Goal: Information Seeking & Learning: Learn about a topic

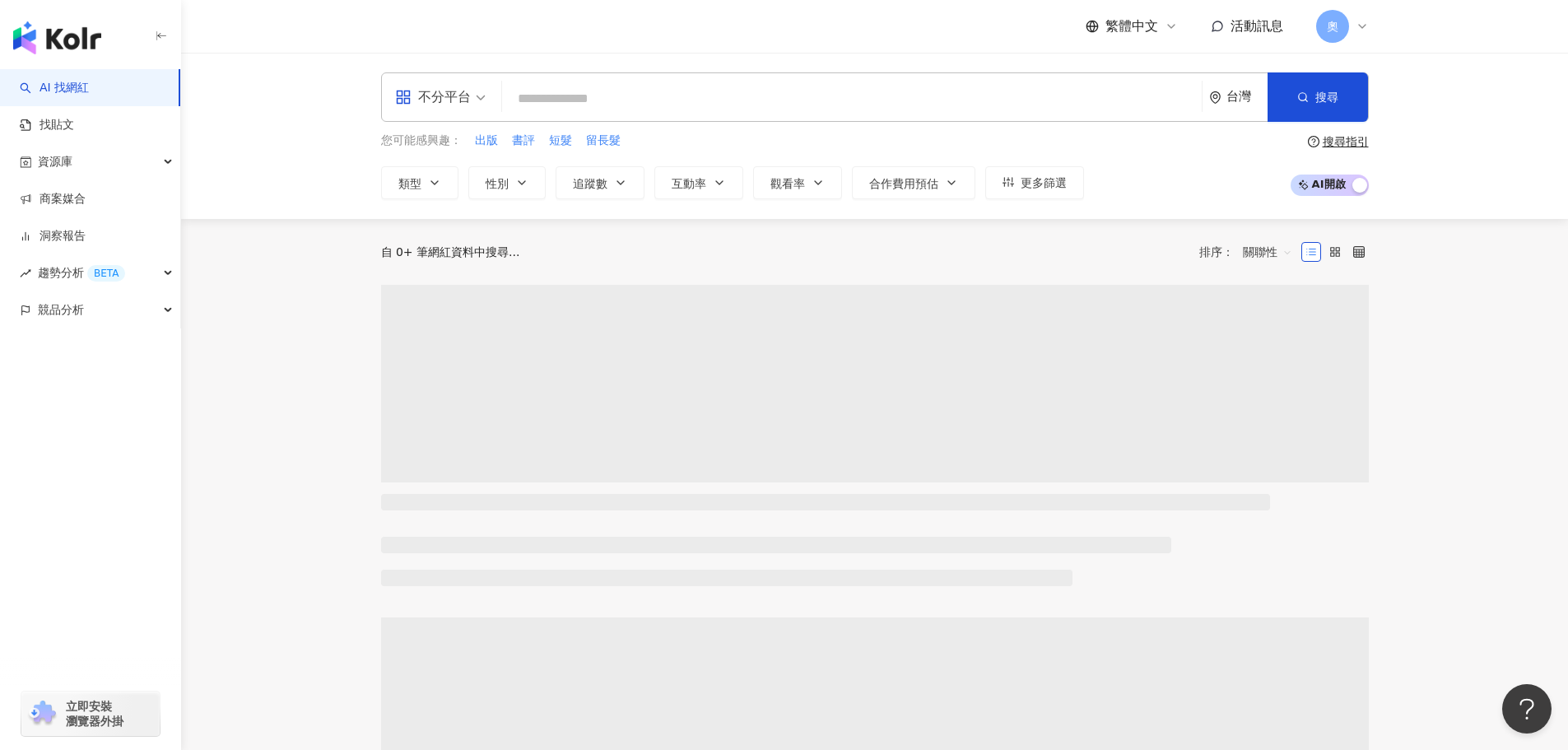
click at [1328, 27] on span "奧" at bounding box center [1333, 26] width 12 height 18
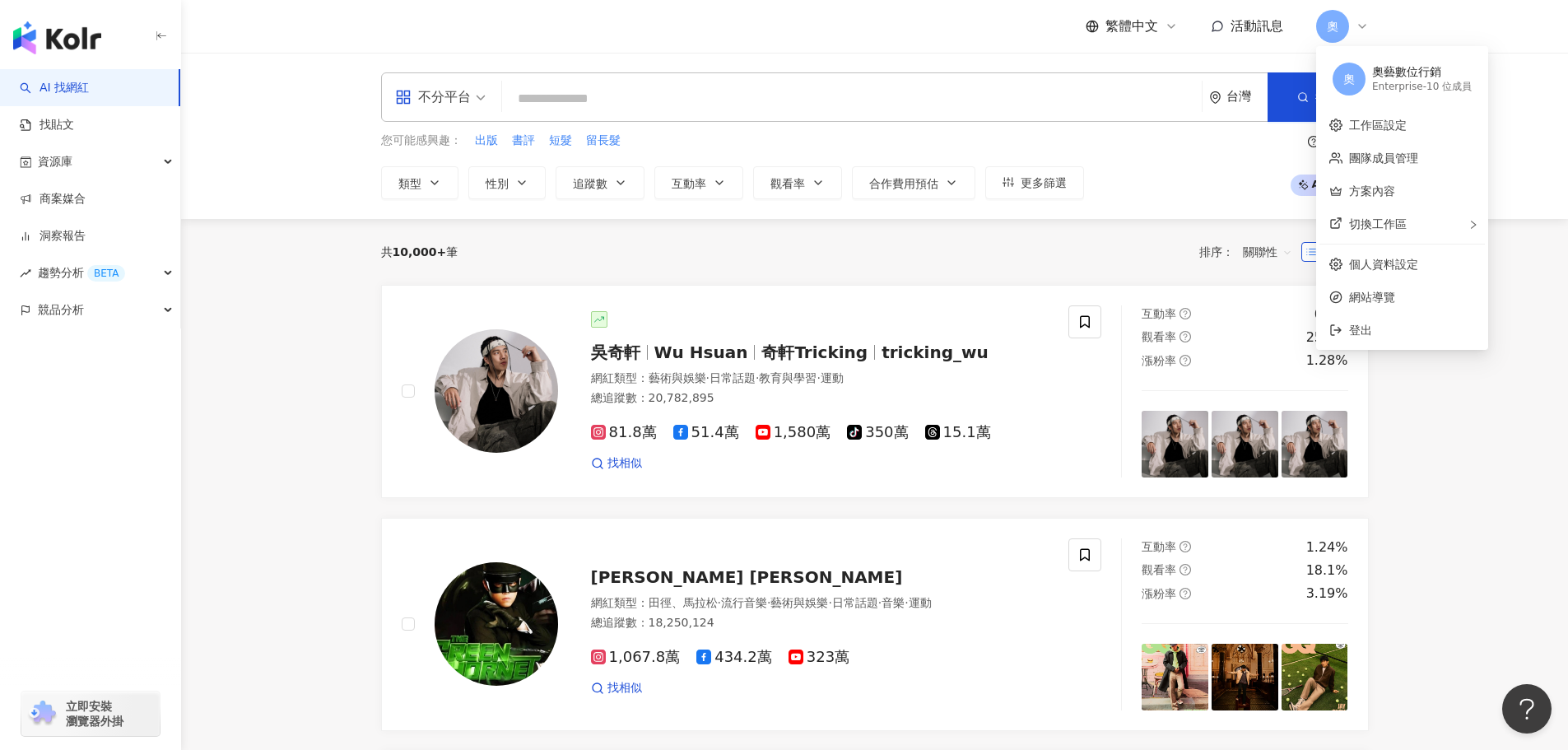
click at [1174, 187] on div "您可能感興趣： 出版 書評 短髮 留長髮 類型 性別 追蹤數 互動率 觀看率 合作費用預估 更多篩選 搜尋指引 AI 開啟 AI 關閉" at bounding box center [875, 165] width 988 height 68
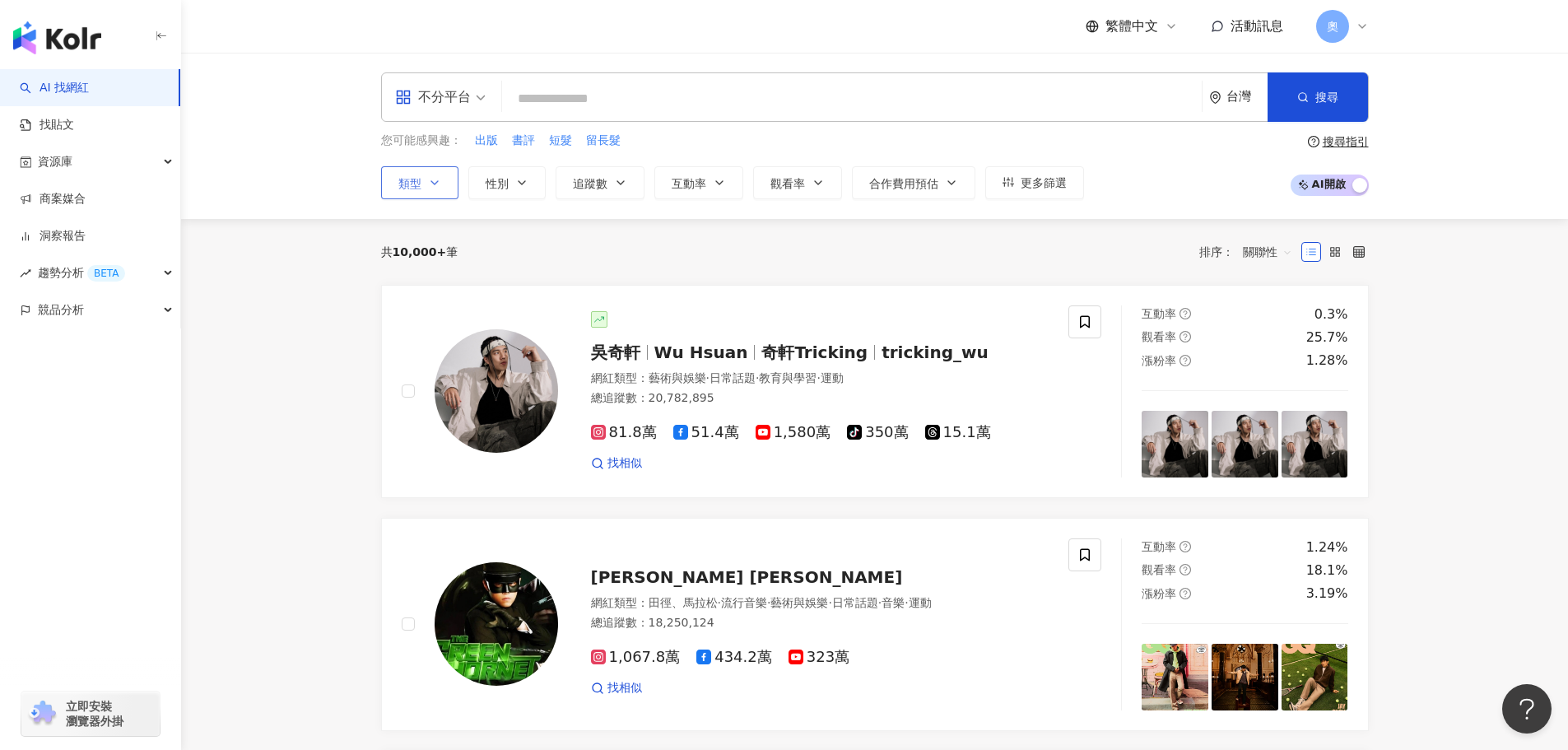
click at [424, 176] on button "類型" at bounding box center [420, 183] width 77 height 33
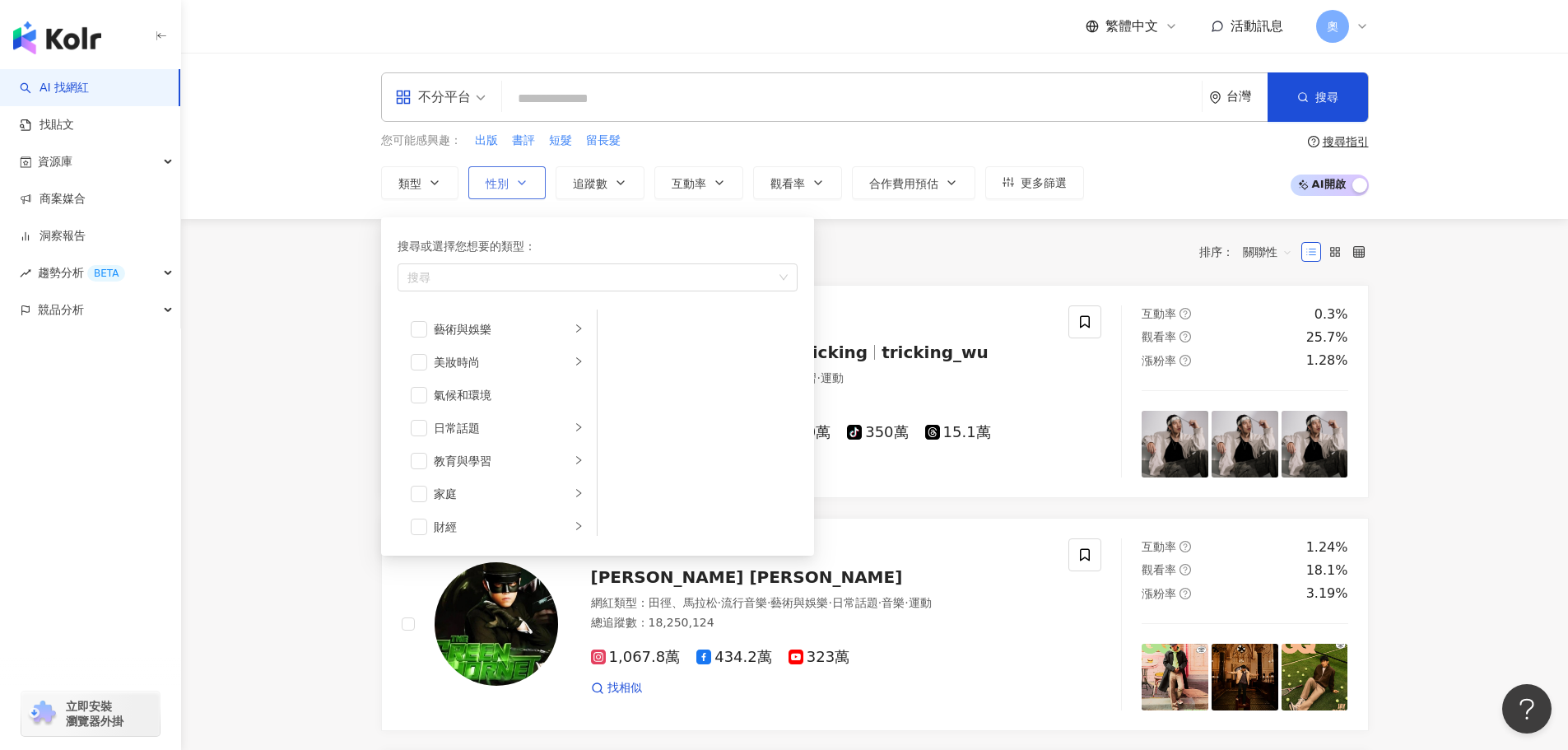
click at [516, 175] on button "性別" at bounding box center [507, 183] width 77 height 33
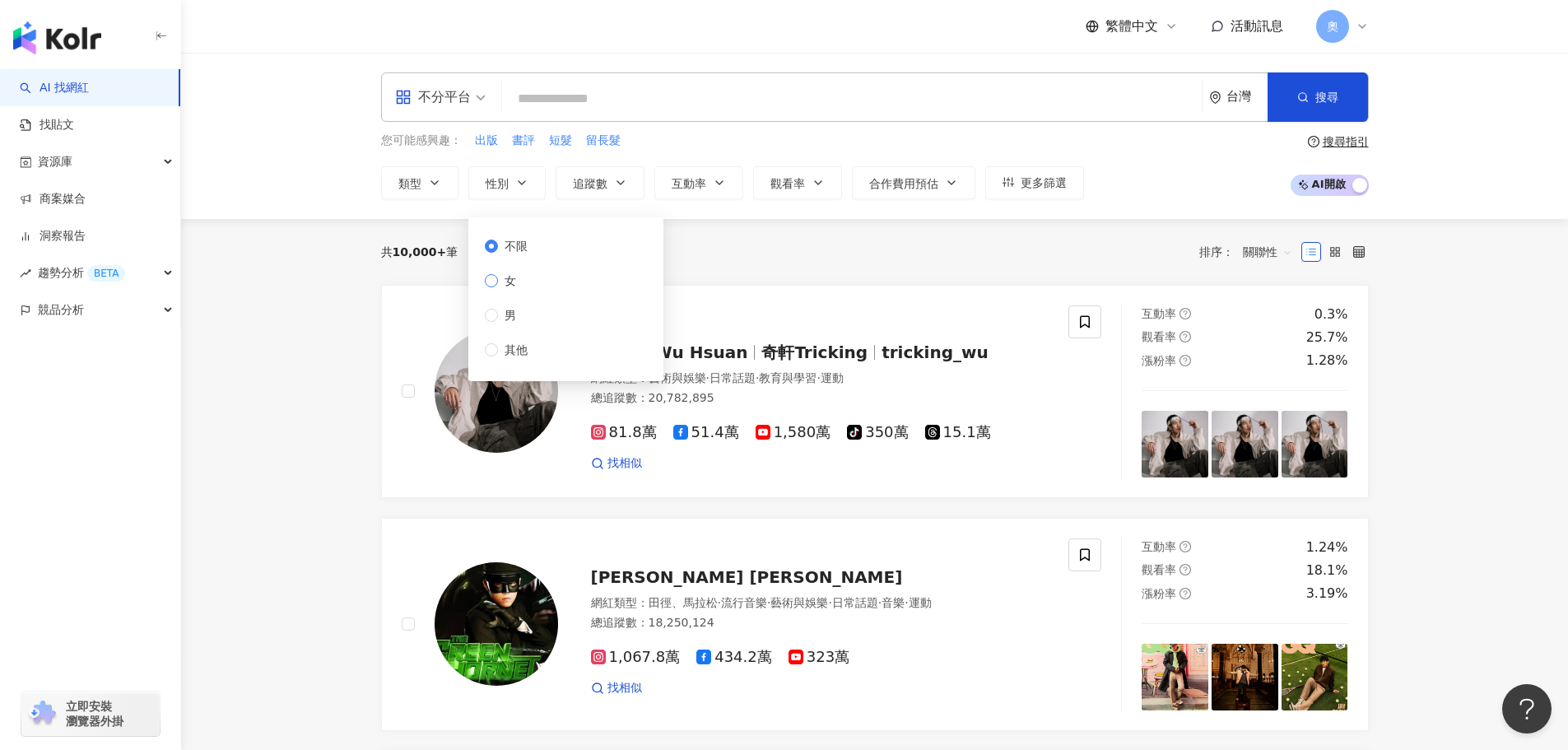
click at [517, 276] on span "女" at bounding box center [511, 281] width 25 height 18
click at [561, 76] on div "不分平台 台灣 搜尋" at bounding box center [875, 97] width 988 height 49
click at [566, 100] on input "search" at bounding box center [852, 99] width 687 height 31
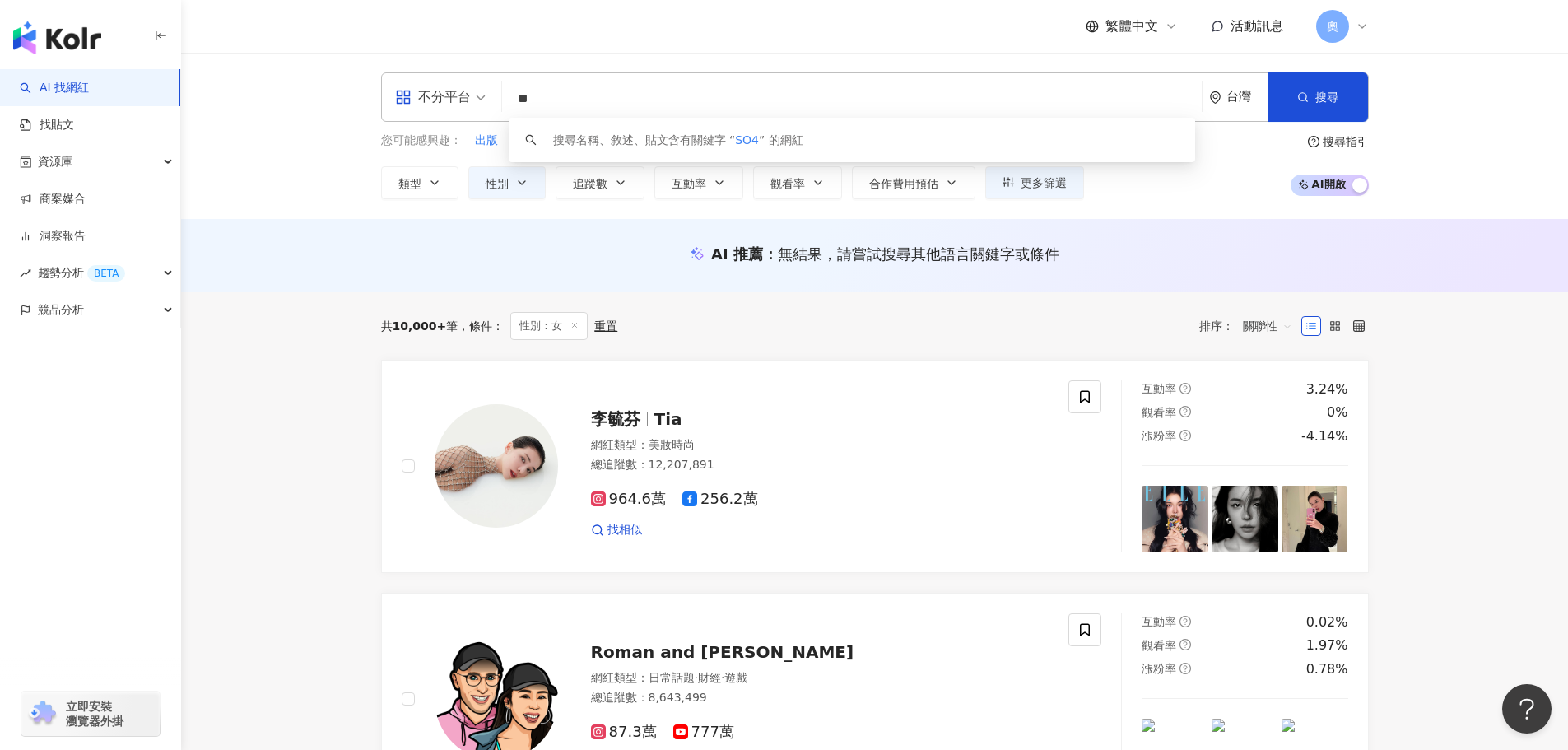
type input "*"
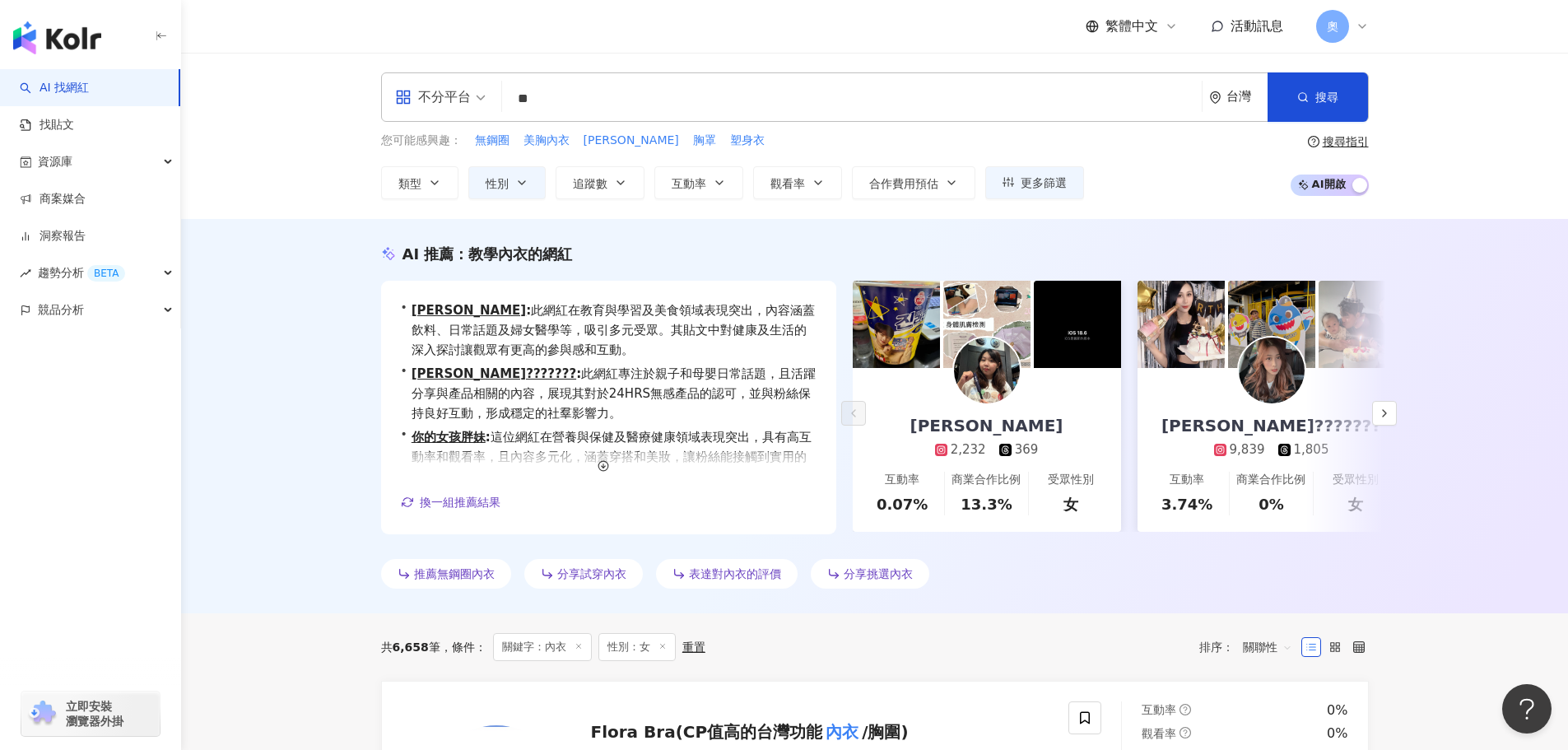
drag, startPoint x: 594, startPoint y: 109, endPoint x: 405, endPoint y: 95, distance: 189.5
click at [405, 95] on div "不分平台 內衣 ** 台灣 搜尋 loading 搜尋名稱、敘述、貼文含有關鍵字 “ 內衣 ” 的網紅" at bounding box center [875, 97] width 988 height 49
type input "**"
click at [74, 133] on link "找貼文" at bounding box center [47, 125] width 54 height 16
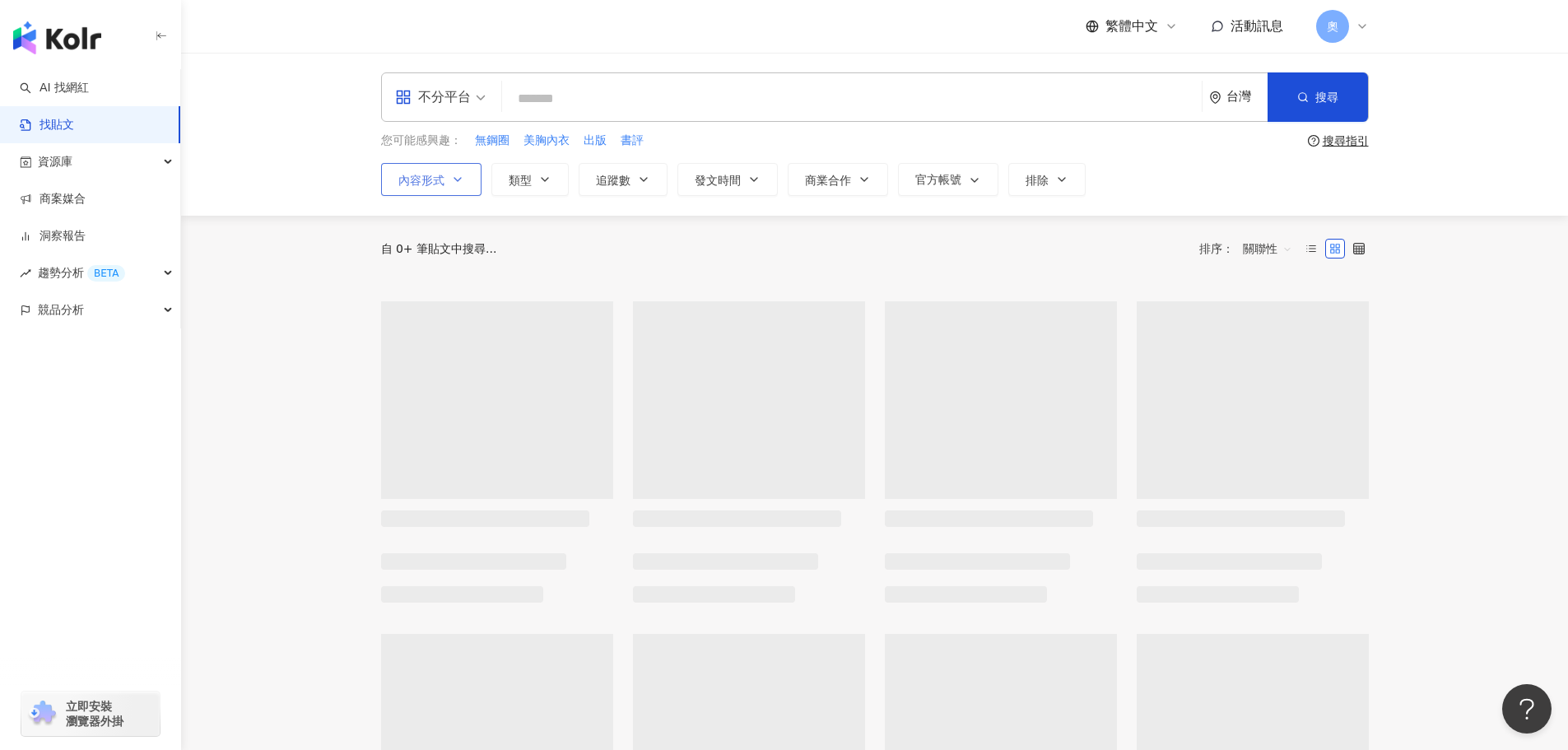
click at [410, 175] on span "內容形式" at bounding box center [422, 180] width 46 height 13
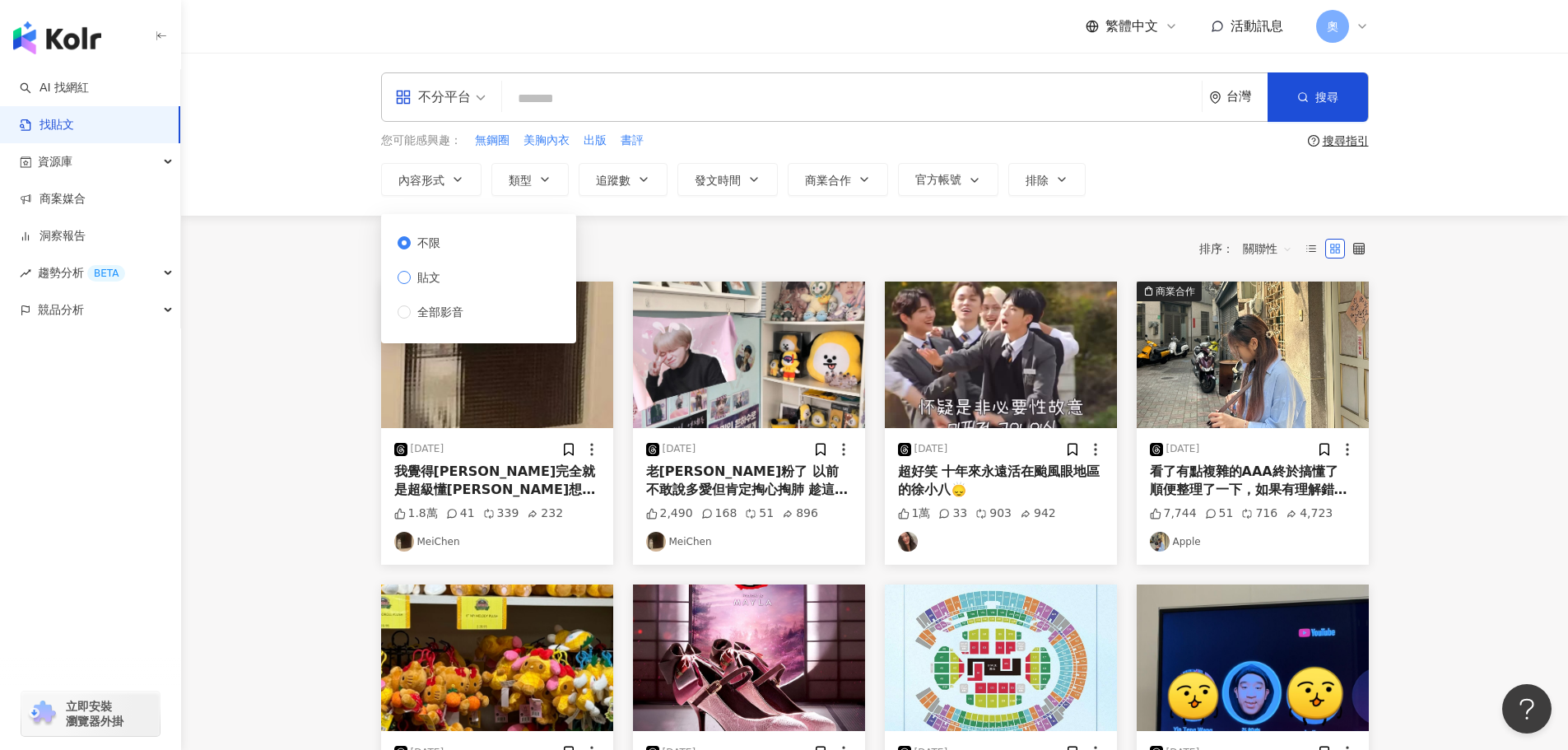
click at [436, 278] on span "貼文" at bounding box center [429, 277] width 36 height 18
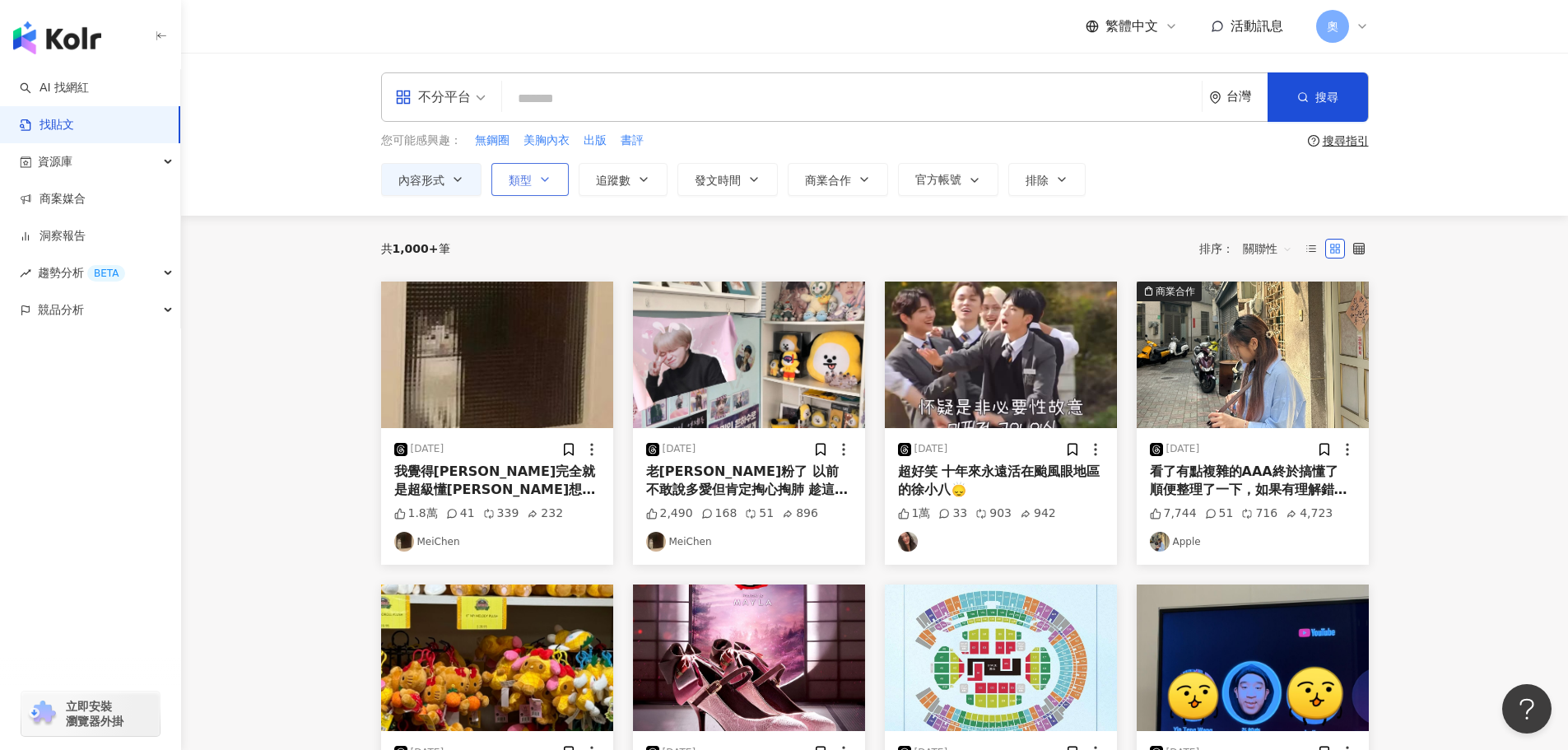
click at [533, 187] on button "類型" at bounding box center [530, 179] width 77 height 33
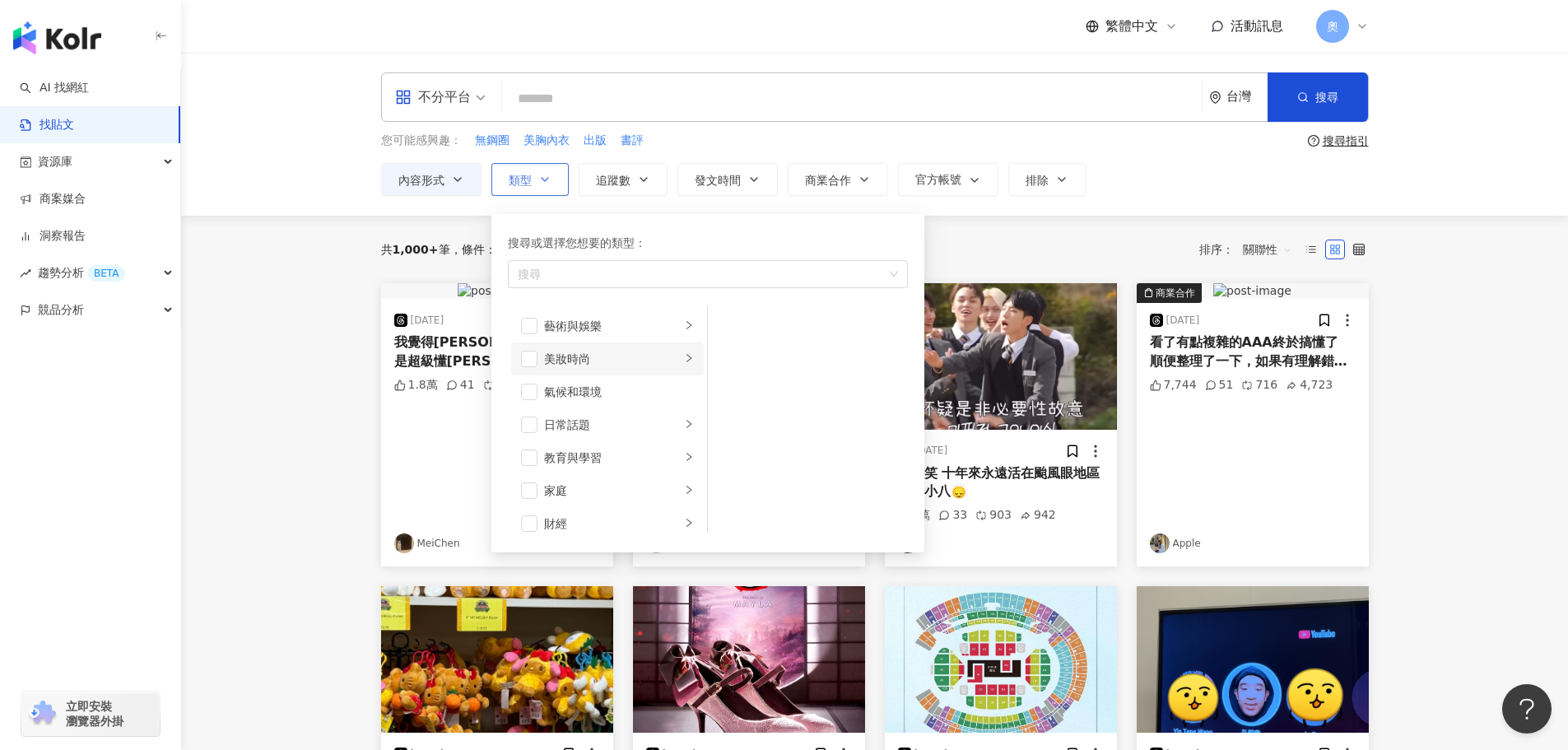
click at [567, 359] on div "美妝時尚" at bounding box center [613, 359] width 137 height 18
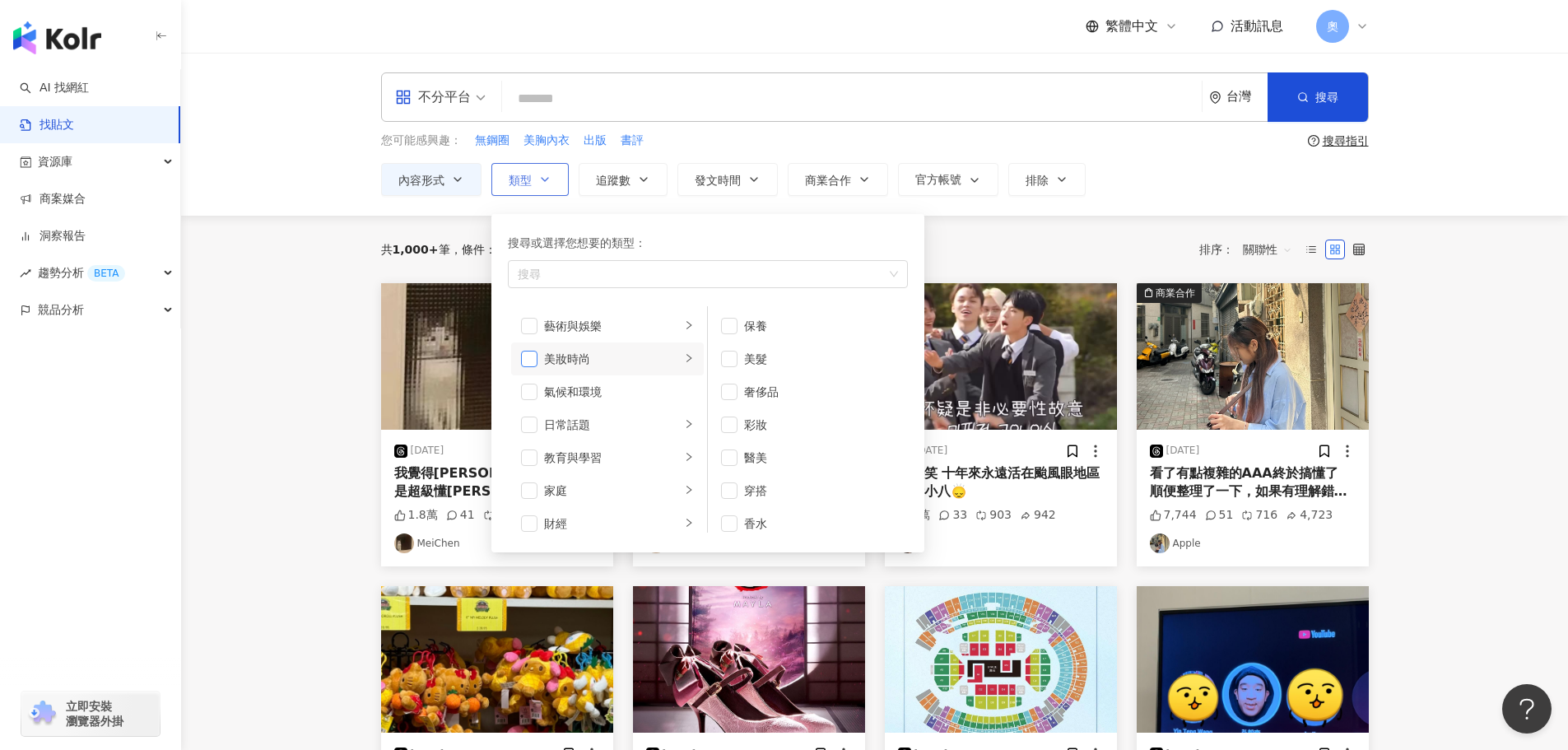
click at [521, 358] on span "button" at bounding box center [530, 359] width 16 height 16
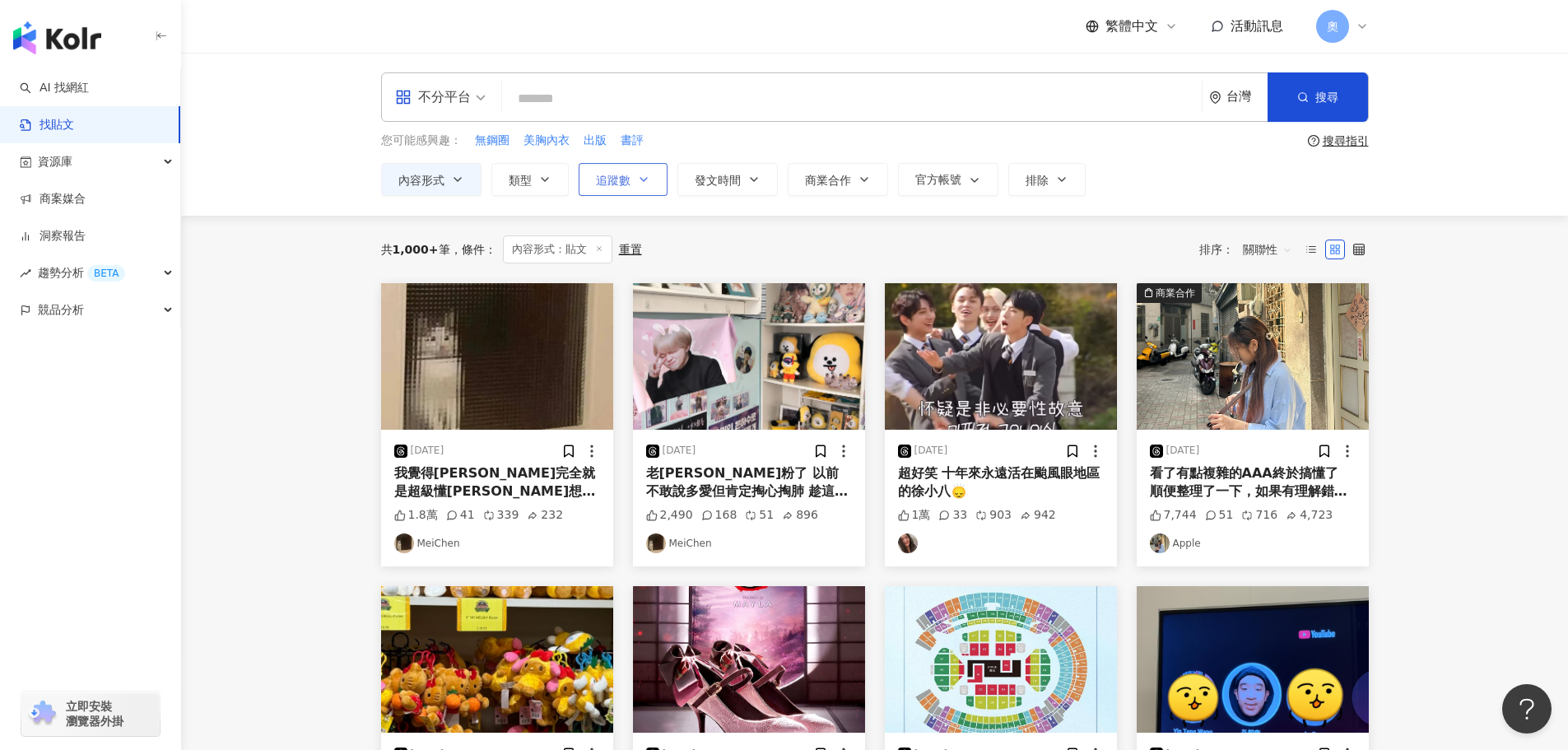
click at [635, 194] on button "追蹤數" at bounding box center [623, 179] width 89 height 33
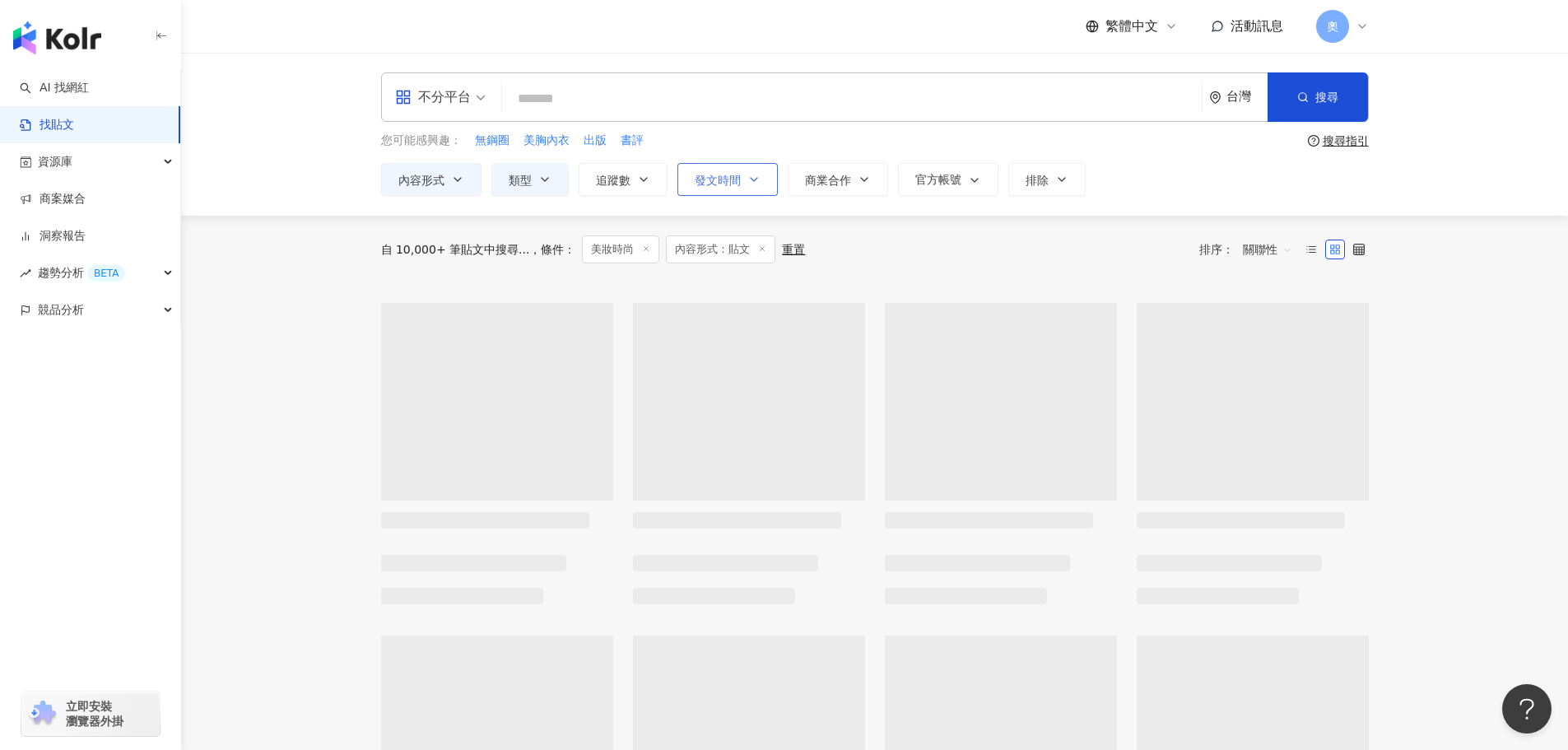
click at [762, 179] on button "發文時間" at bounding box center [728, 179] width 100 height 33
click at [851, 177] on span "商業合作" at bounding box center [828, 180] width 46 height 13
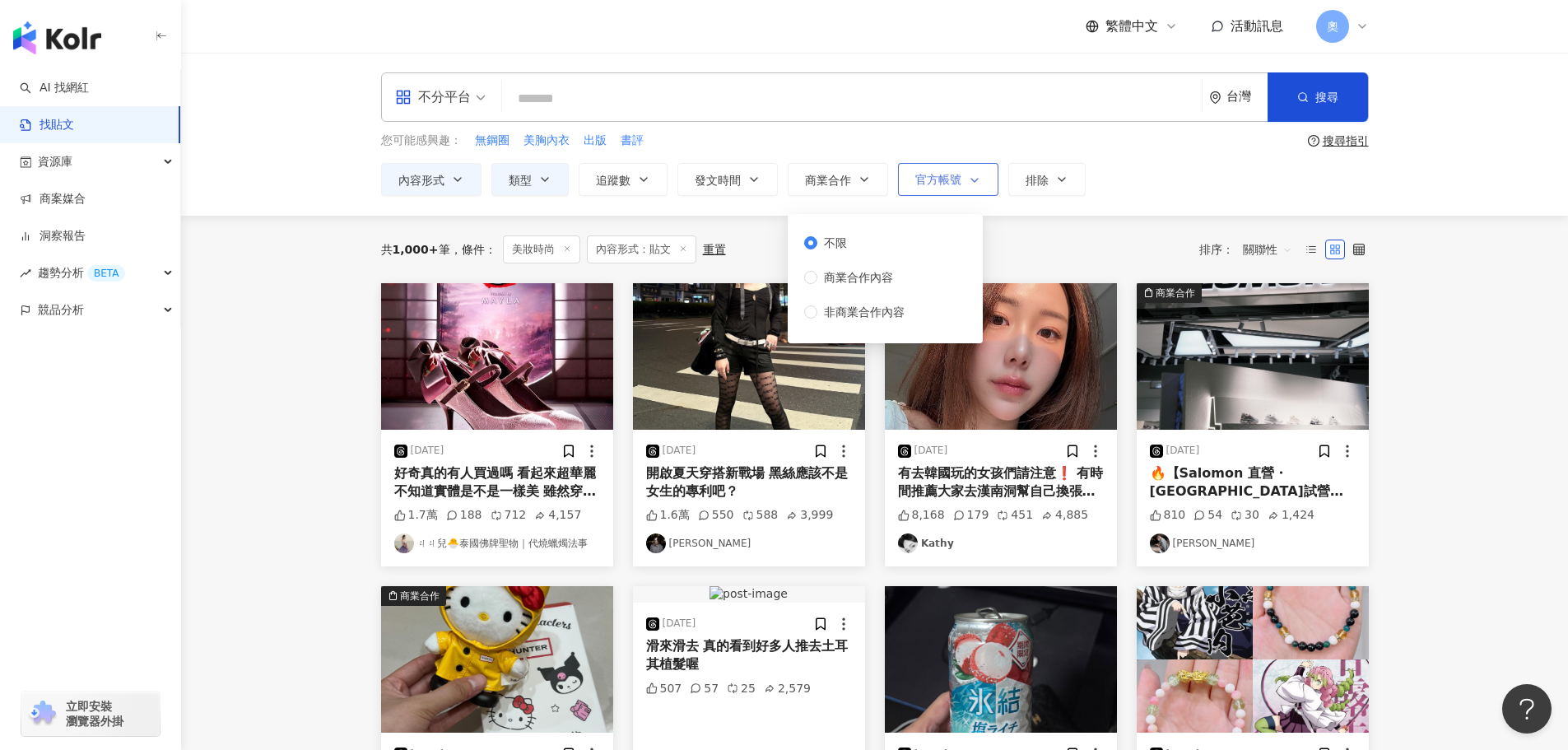
click at [932, 186] on span "官方帳號" at bounding box center [939, 179] width 46 height 13
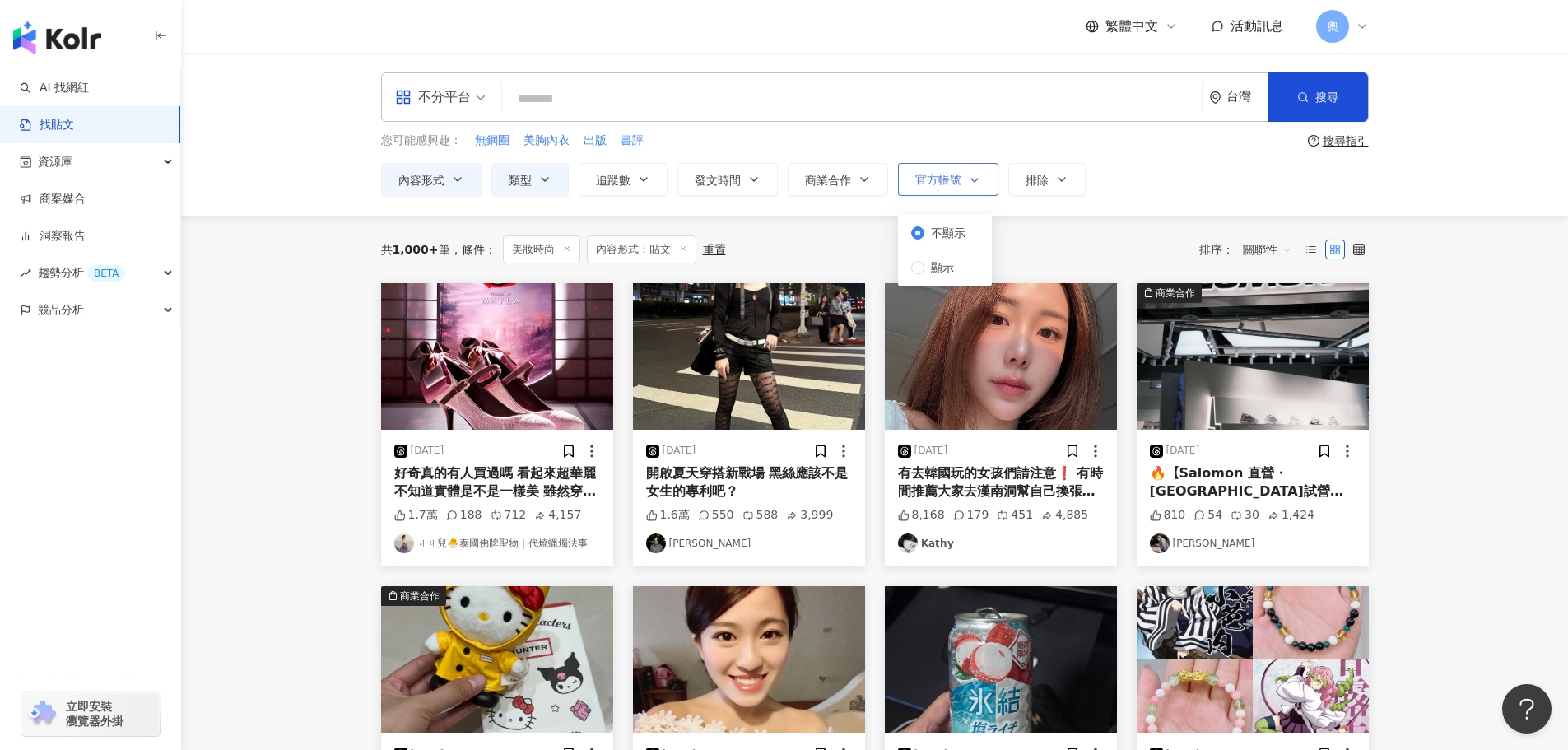
click at [932, 186] on span "官方帳號" at bounding box center [939, 179] width 46 height 13
click at [687, 107] on input "search" at bounding box center [852, 98] width 687 height 35
click at [539, 141] on span "美胸內衣" at bounding box center [547, 141] width 46 height 16
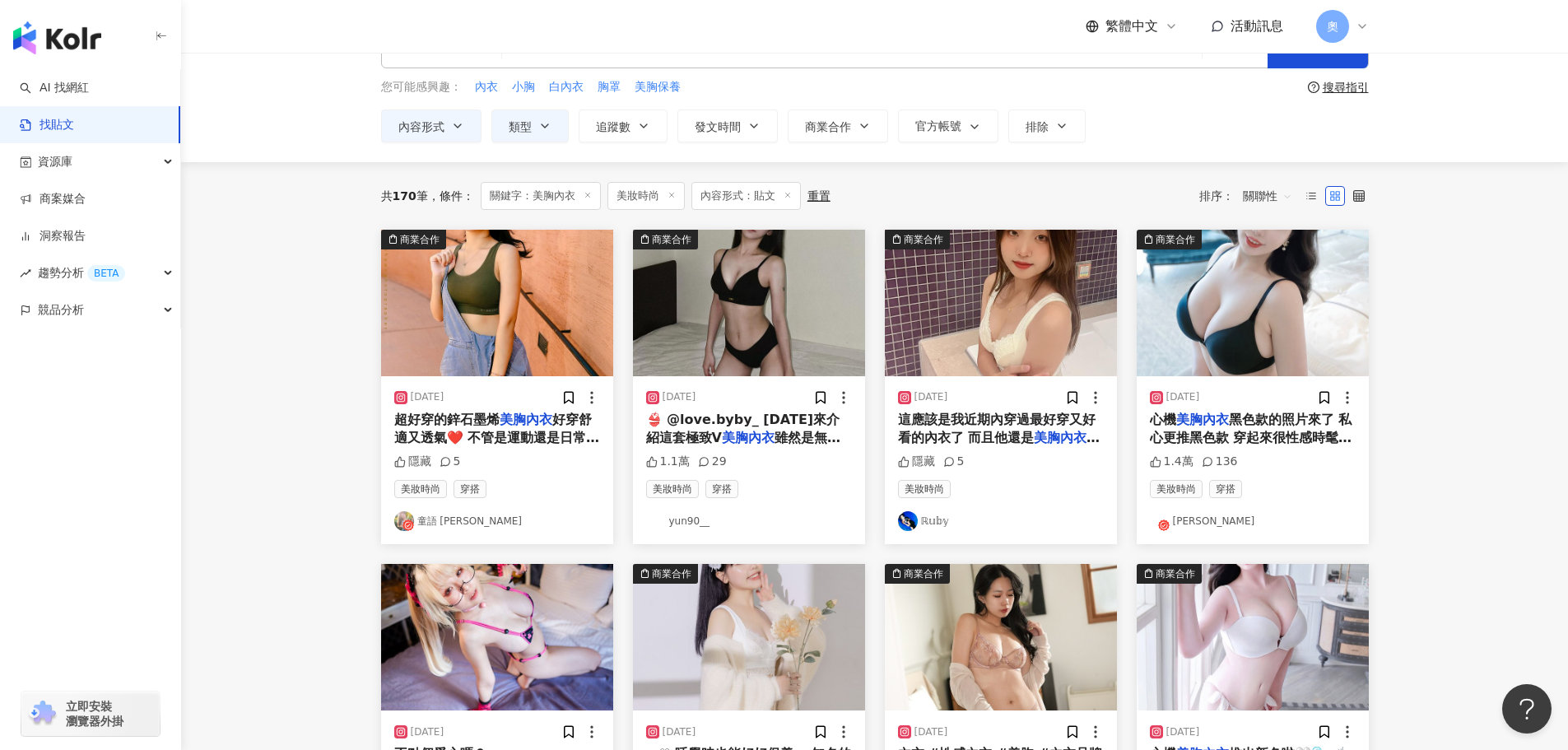
scroll to position [82, 0]
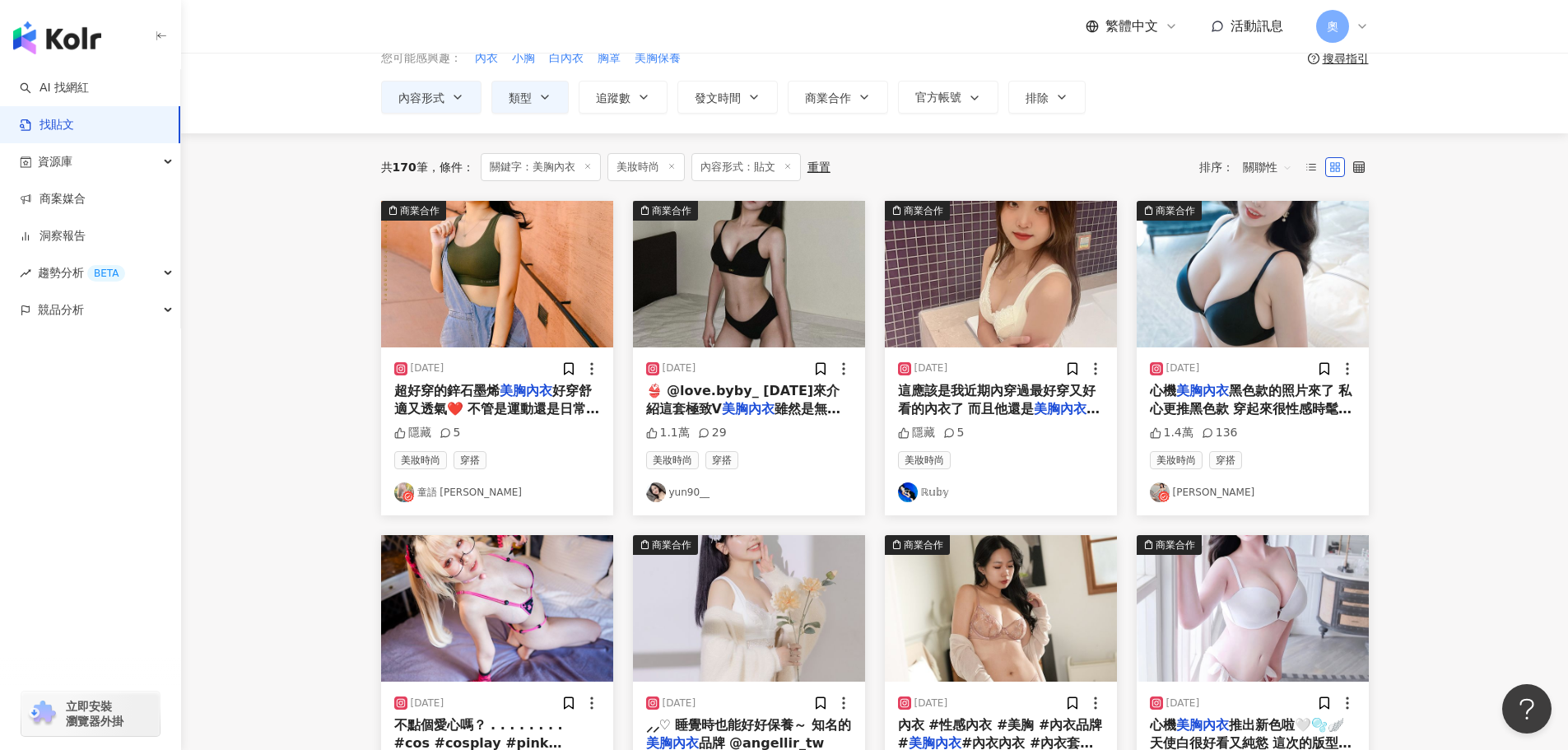
click at [722, 403] on mark "美胸內衣" at bounding box center [749, 408] width 53 height 16
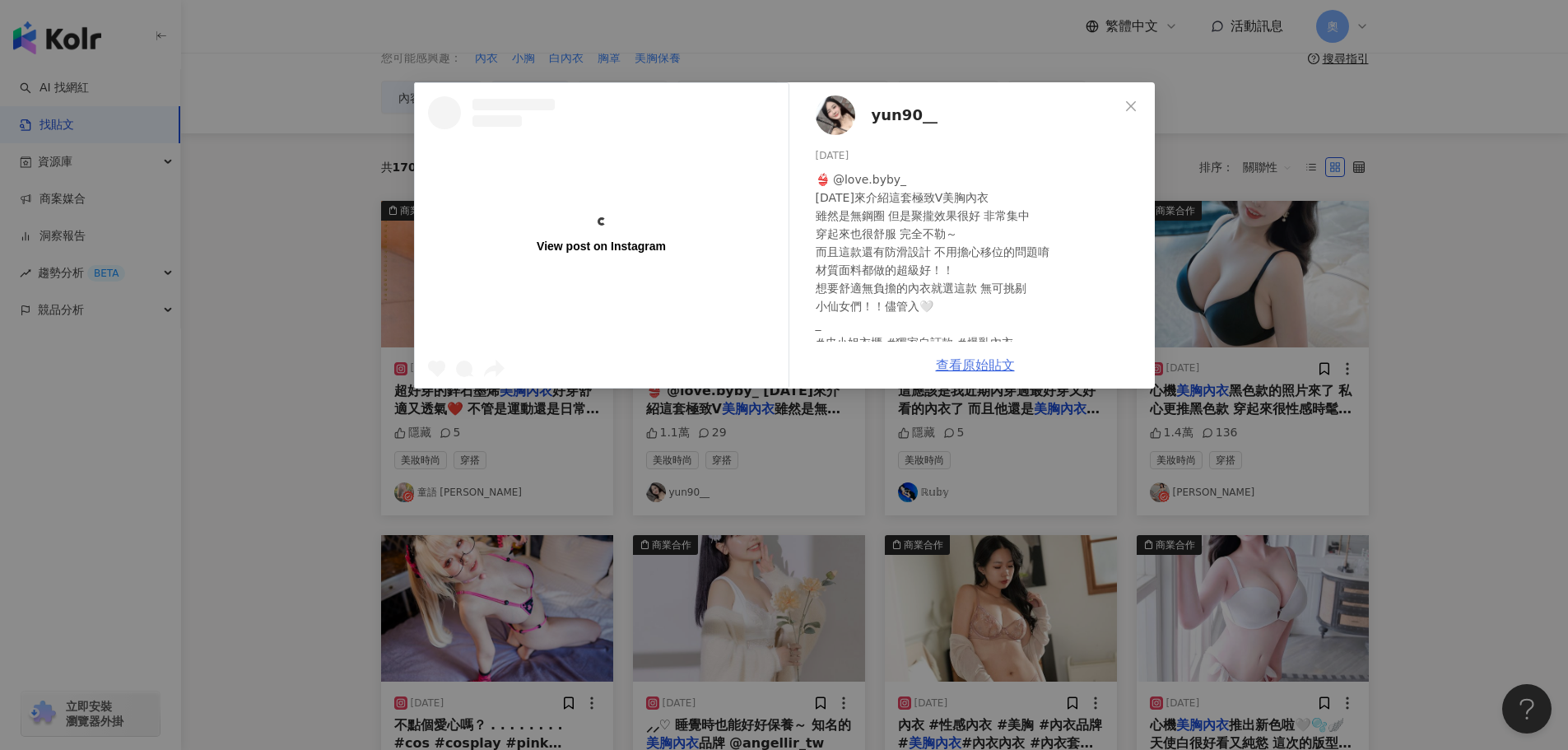
click at [971, 363] on link "查看原始貼文" at bounding box center [976, 365] width 79 height 16
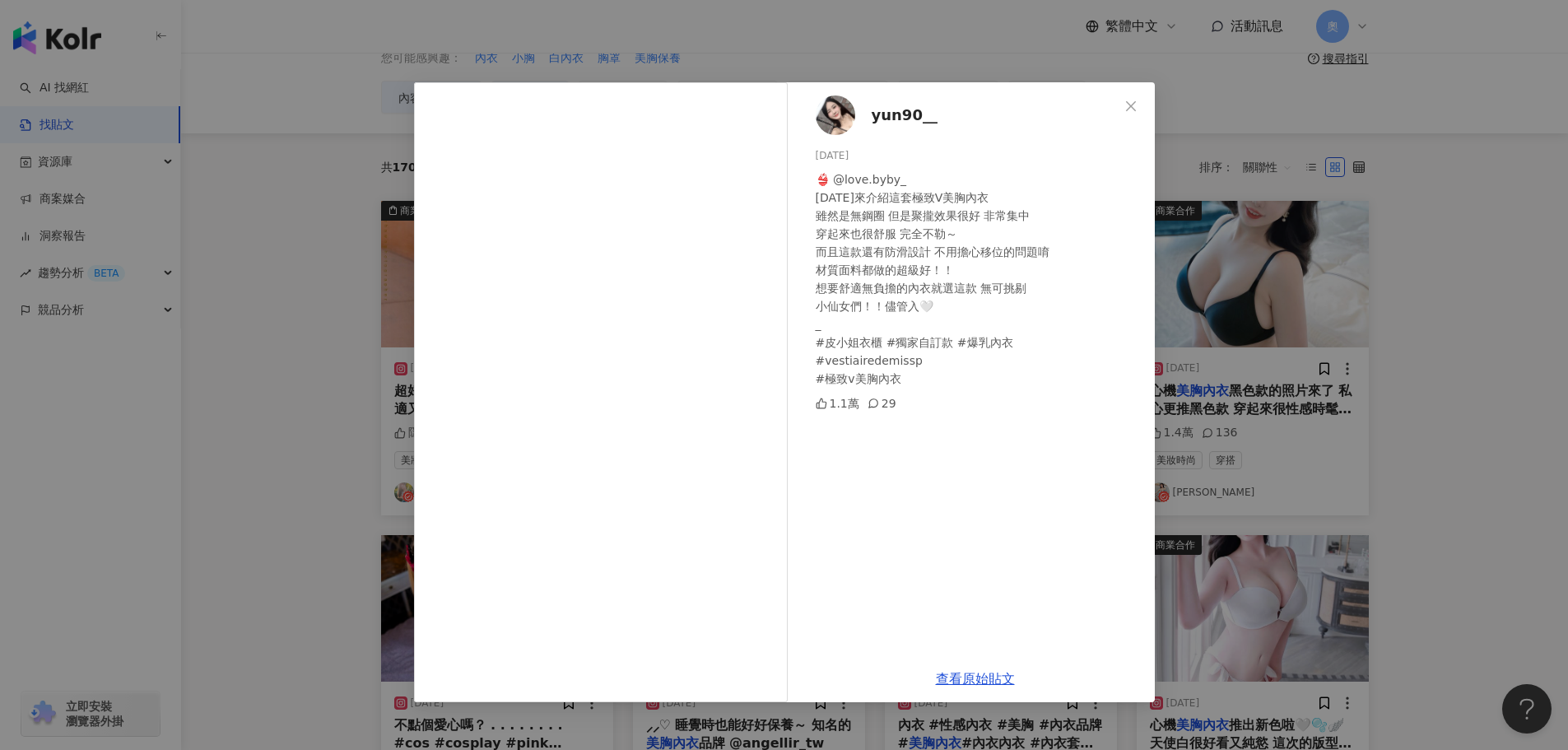
click at [875, 115] on span "yun90__" at bounding box center [905, 115] width 66 height 23
click at [1133, 103] on icon "close" at bounding box center [1132, 106] width 13 height 13
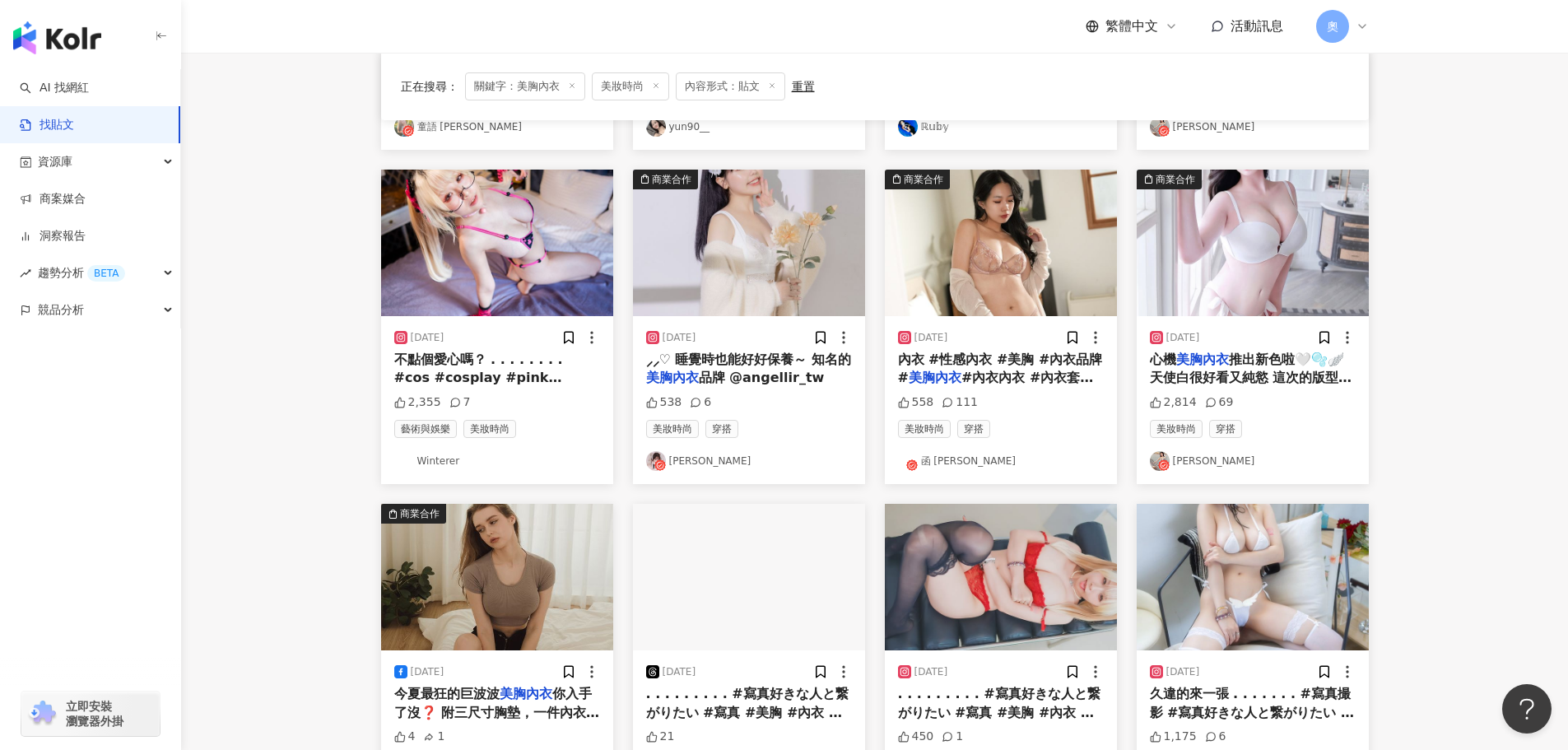
scroll to position [741, 0]
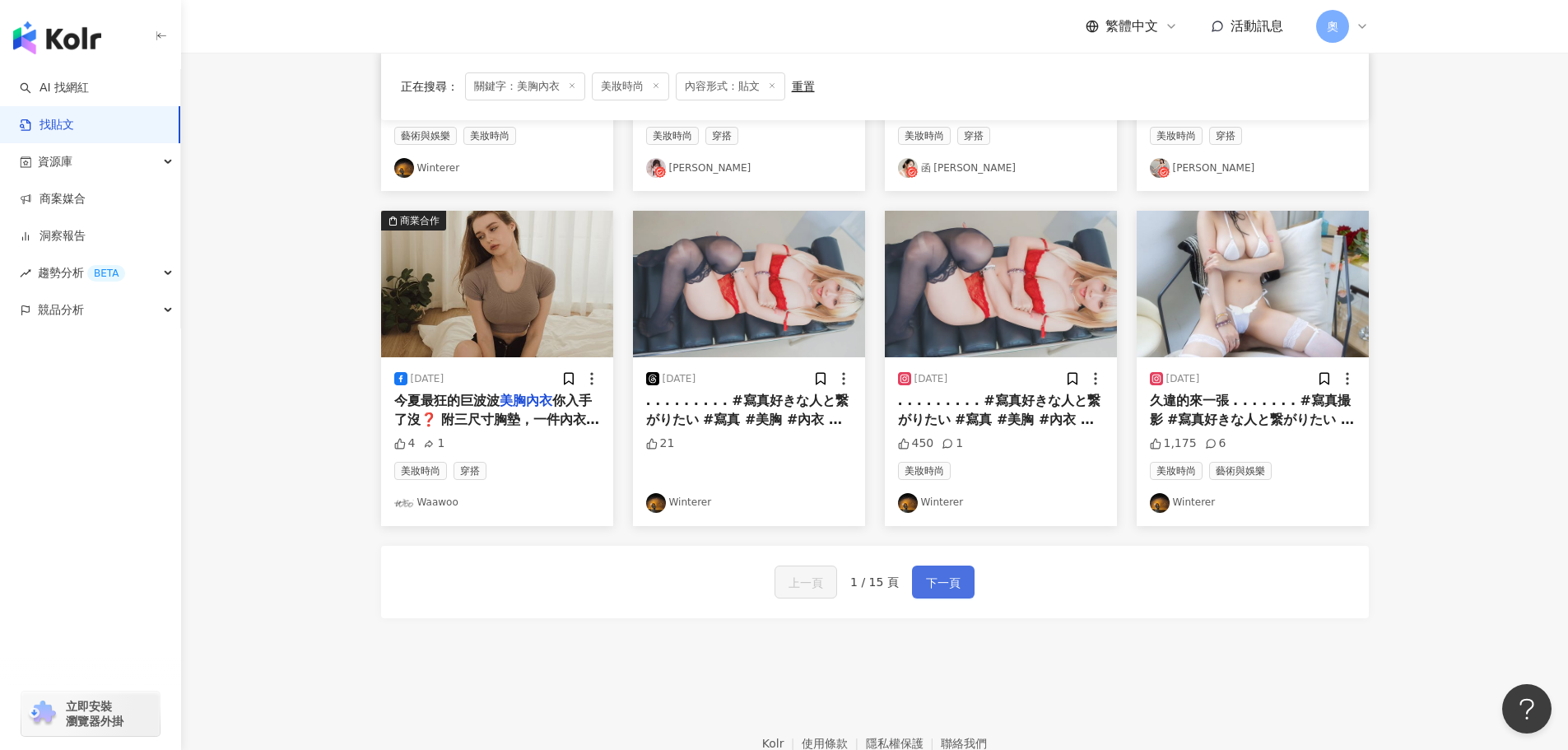
click at [926, 589] on span "下一頁" at bounding box center [944, 583] width 35 height 20
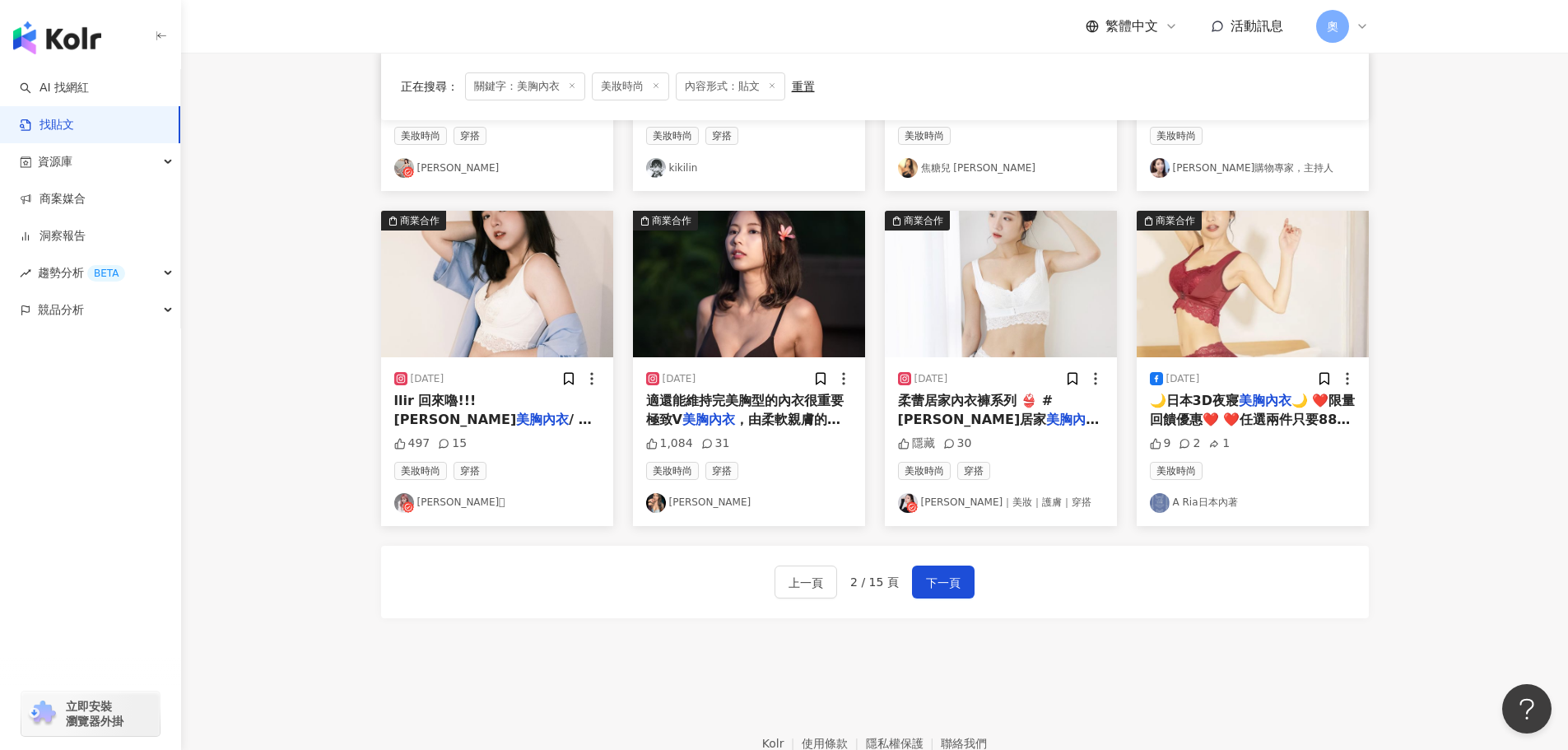
click at [777, 412] on span "，由柔軟親膚的莫代綿材質製成，清" at bounding box center [747, 428] width 202 height 34
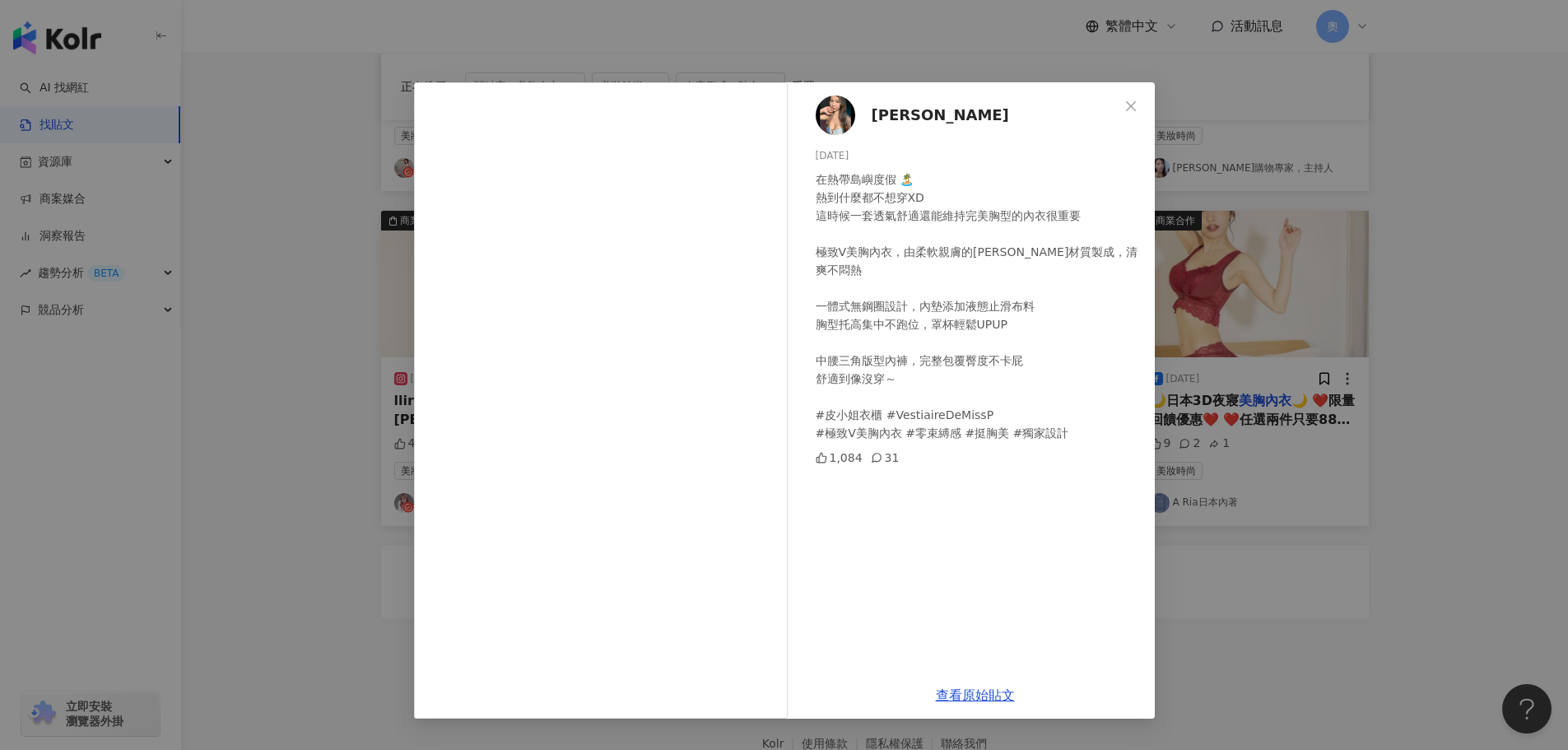
click at [914, 119] on span "Yun-chien Juan" at bounding box center [940, 115] width 138 height 23
click at [1129, 95] on button "Close" at bounding box center [1132, 106] width 33 height 33
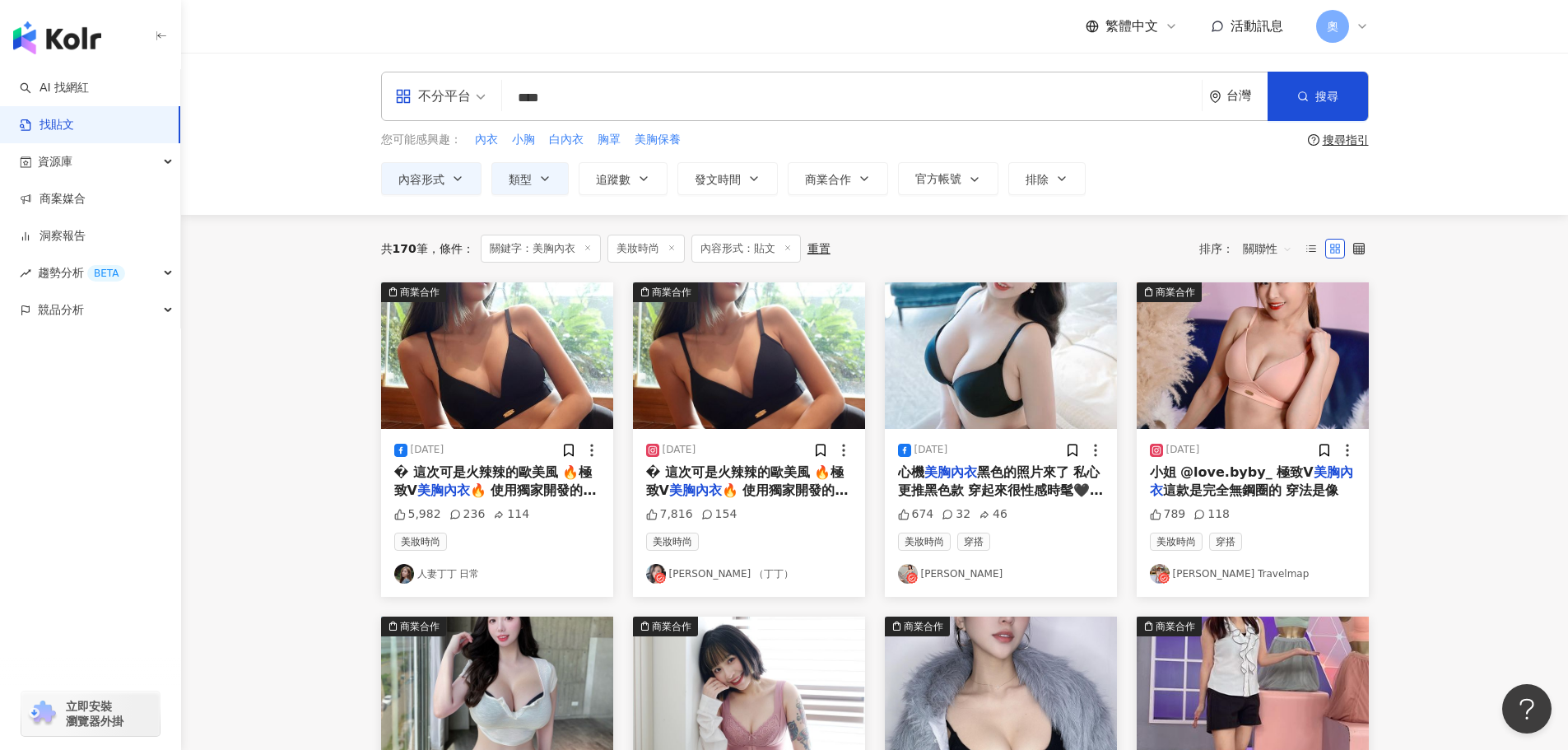
scroll to position [0, 0]
drag, startPoint x: 540, startPoint y: 100, endPoint x: 513, endPoint y: 105, distance: 27.5
click at [513, 105] on input "****" at bounding box center [852, 98] width 687 height 35
type input "****"
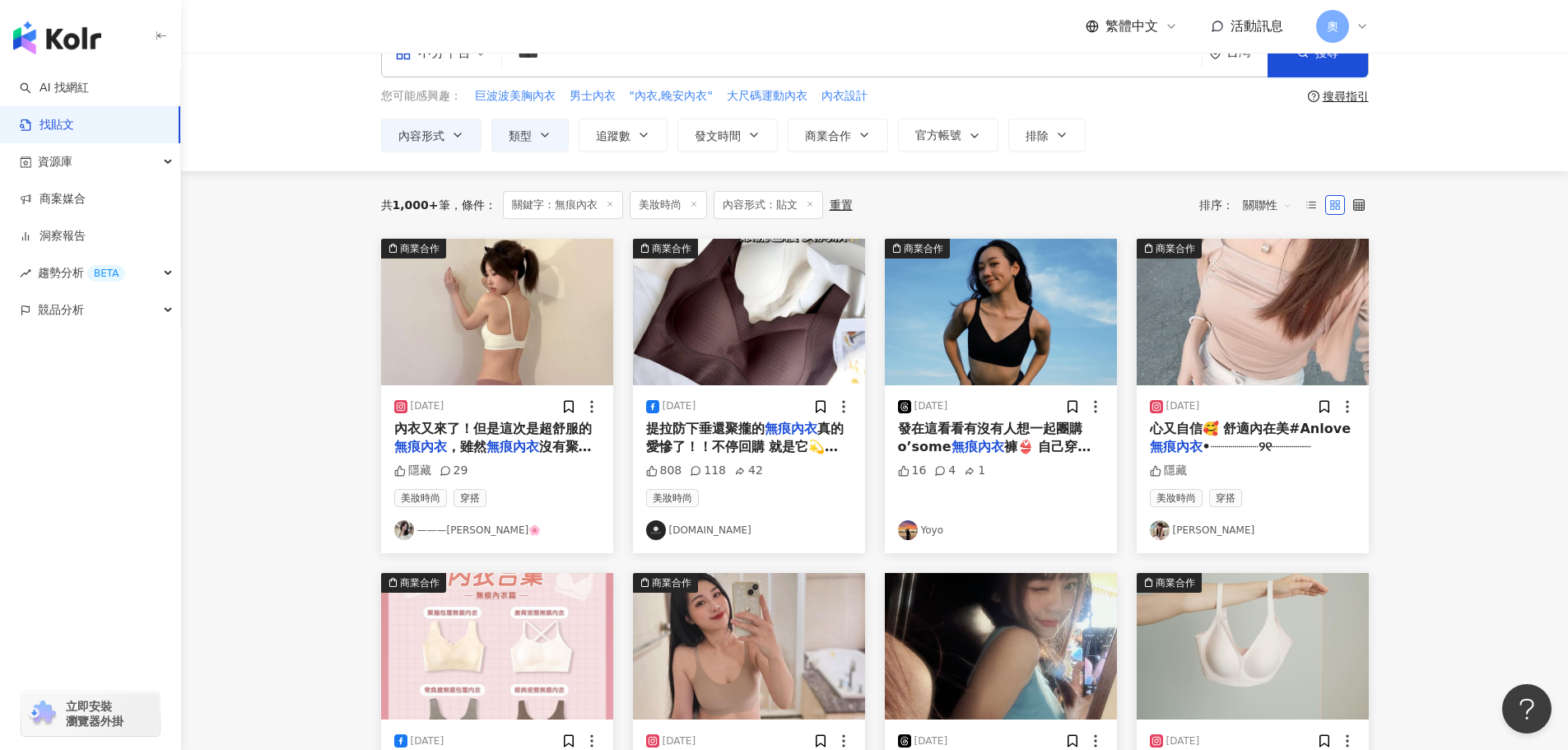
scroll to position [82, 0]
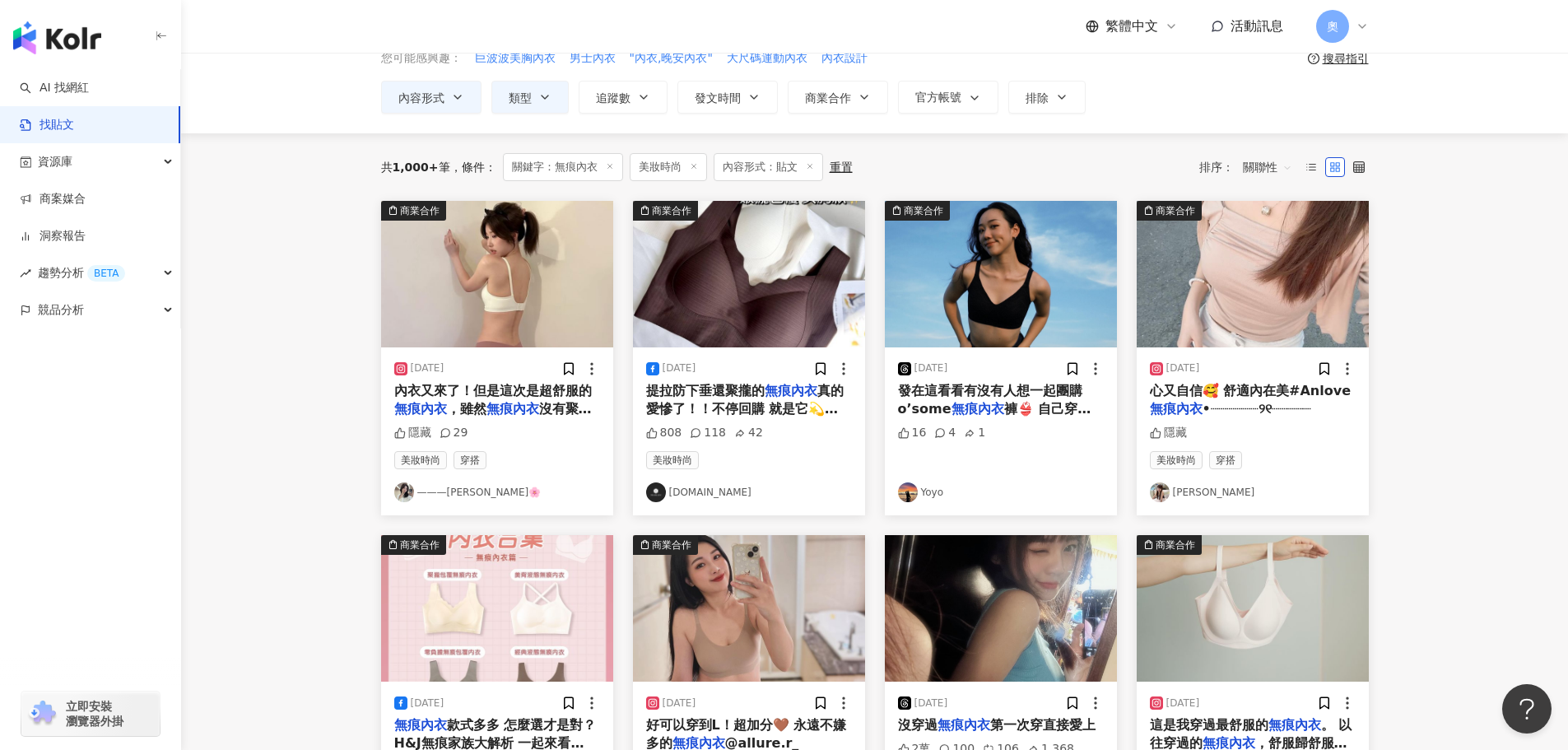
click at [441, 372] on div "2024/6/28" at bounding box center [427, 368] width 34 height 14
click at [463, 412] on span "，雖然" at bounding box center [467, 408] width 40 height 16
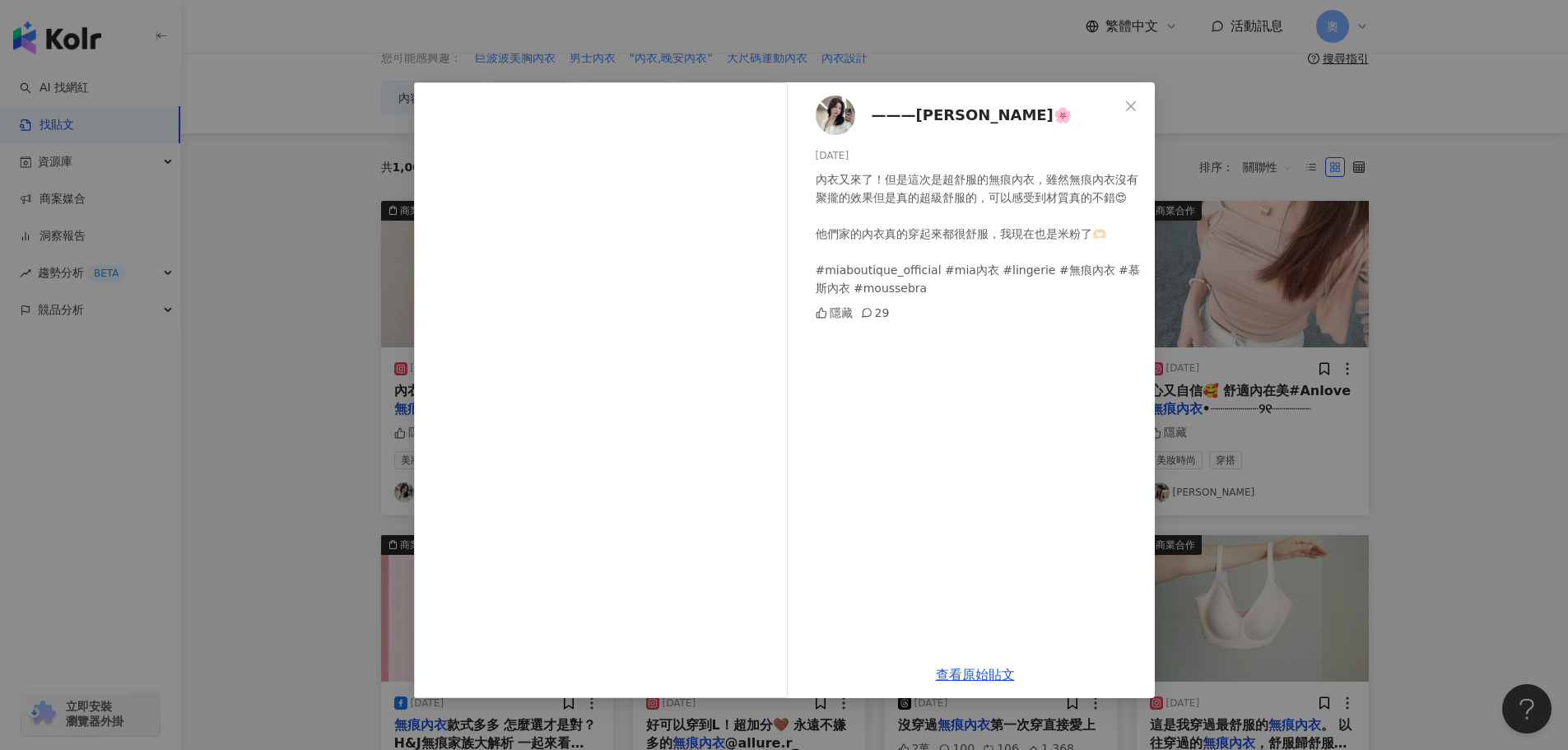
click at [824, 126] on img at bounding box center [836, 115] width 40 height 40
click at [1254, 359] on div "———陳妡🌸 2024/6/28 內衣又來了！但是這次是超舒服的無痕內衣，雖然無痕內衣沒有聚攏的效果但是真的超級舒服的，可以感受到材質真的不錯😍 他們家的內衣…" at bounding box center [784, 375] width 1568 height 750
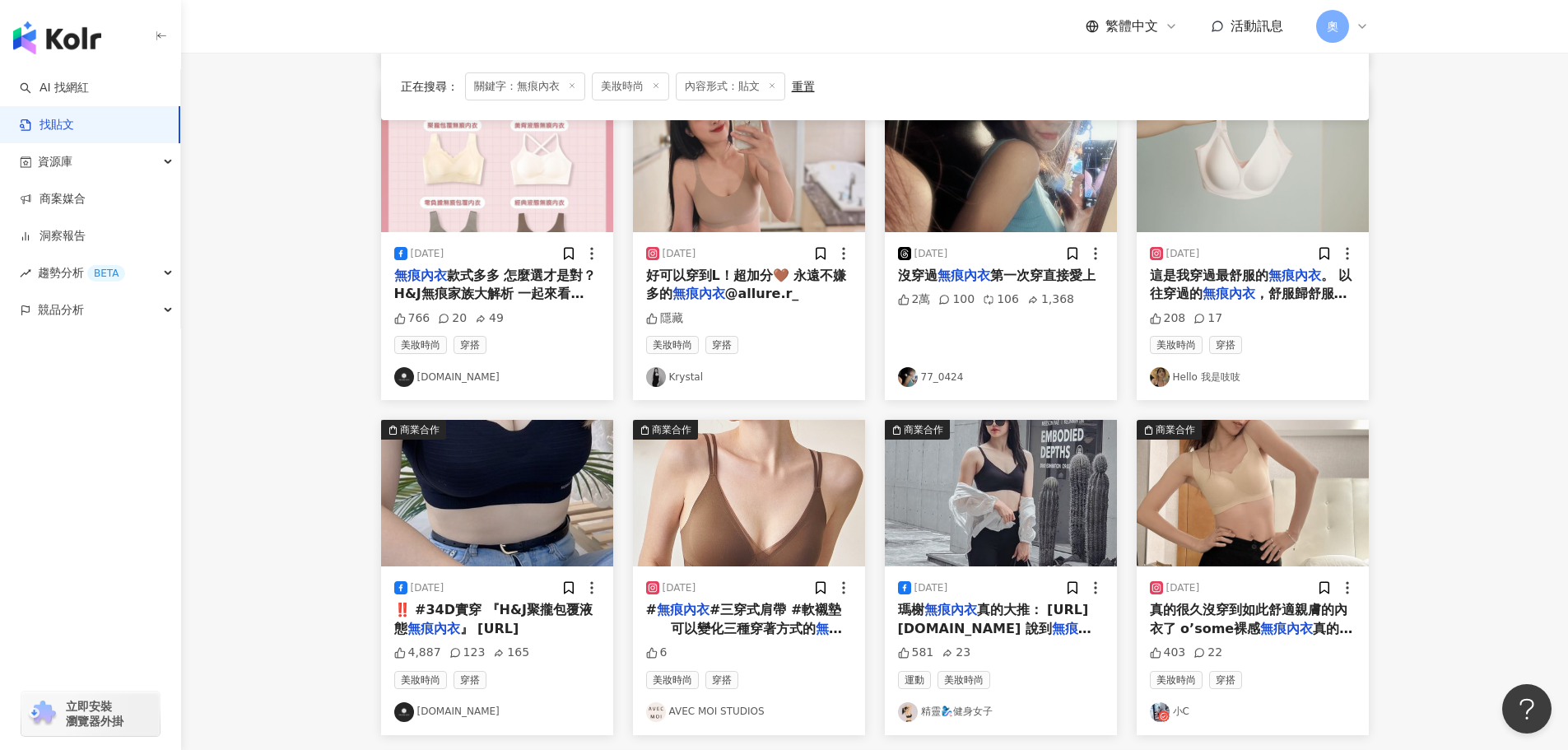
scroll to position [659, 0]
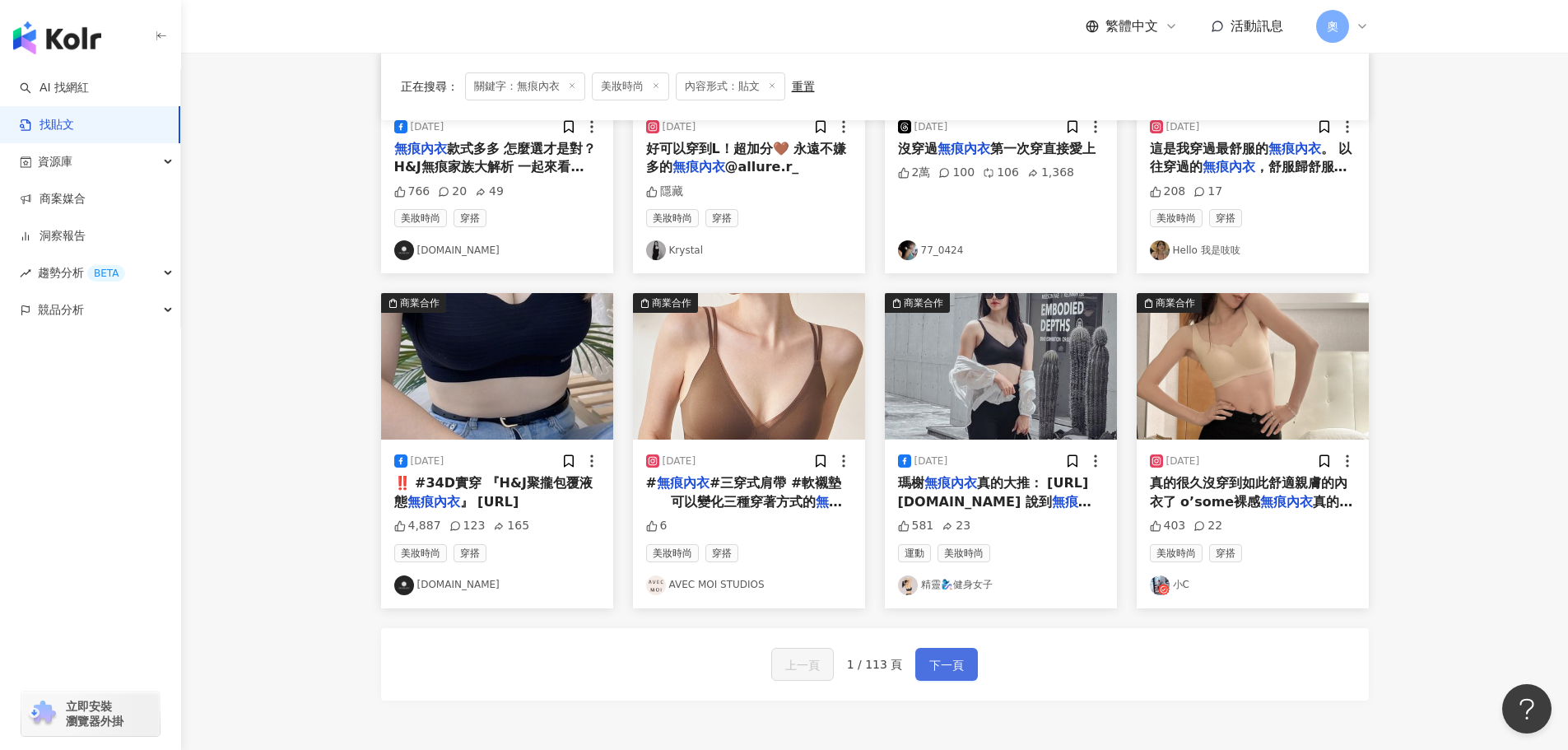
click at [937, 664] on span "下一頁" at bounding box center [947, 665] width 35 height 20
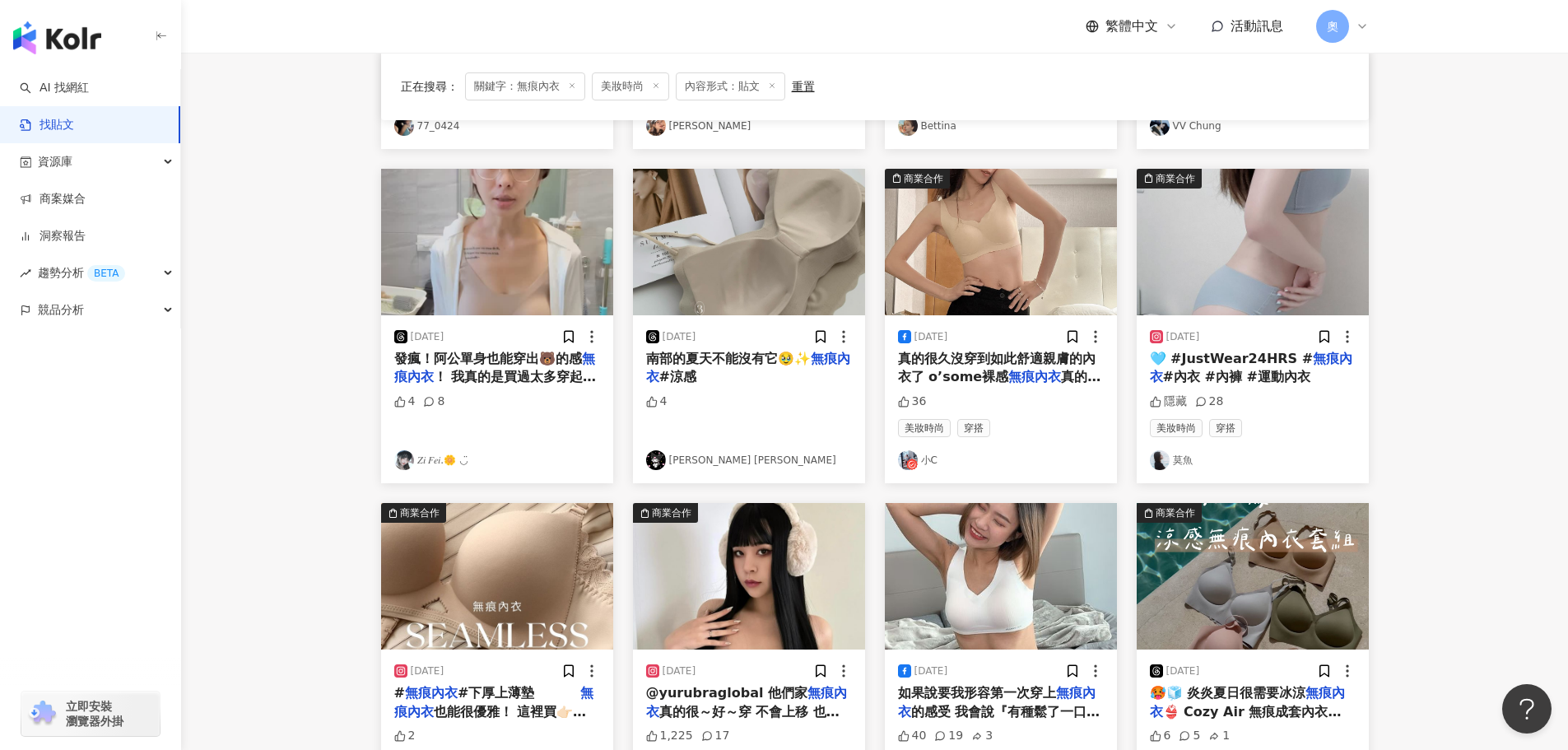
scroll to position [412, 0]
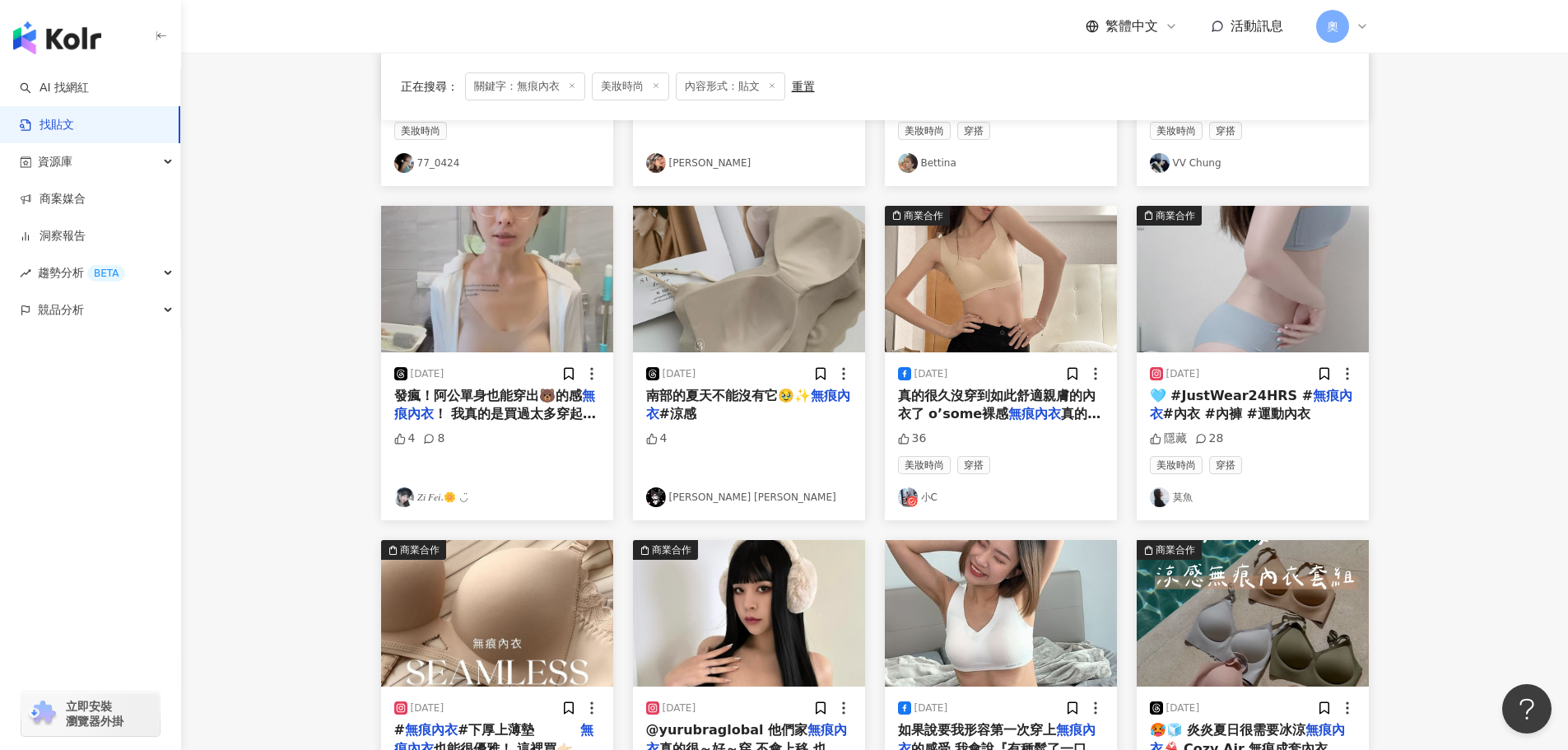
click at [754, 578] on img "button" at bounding box center [749, 613] width 232 height 147
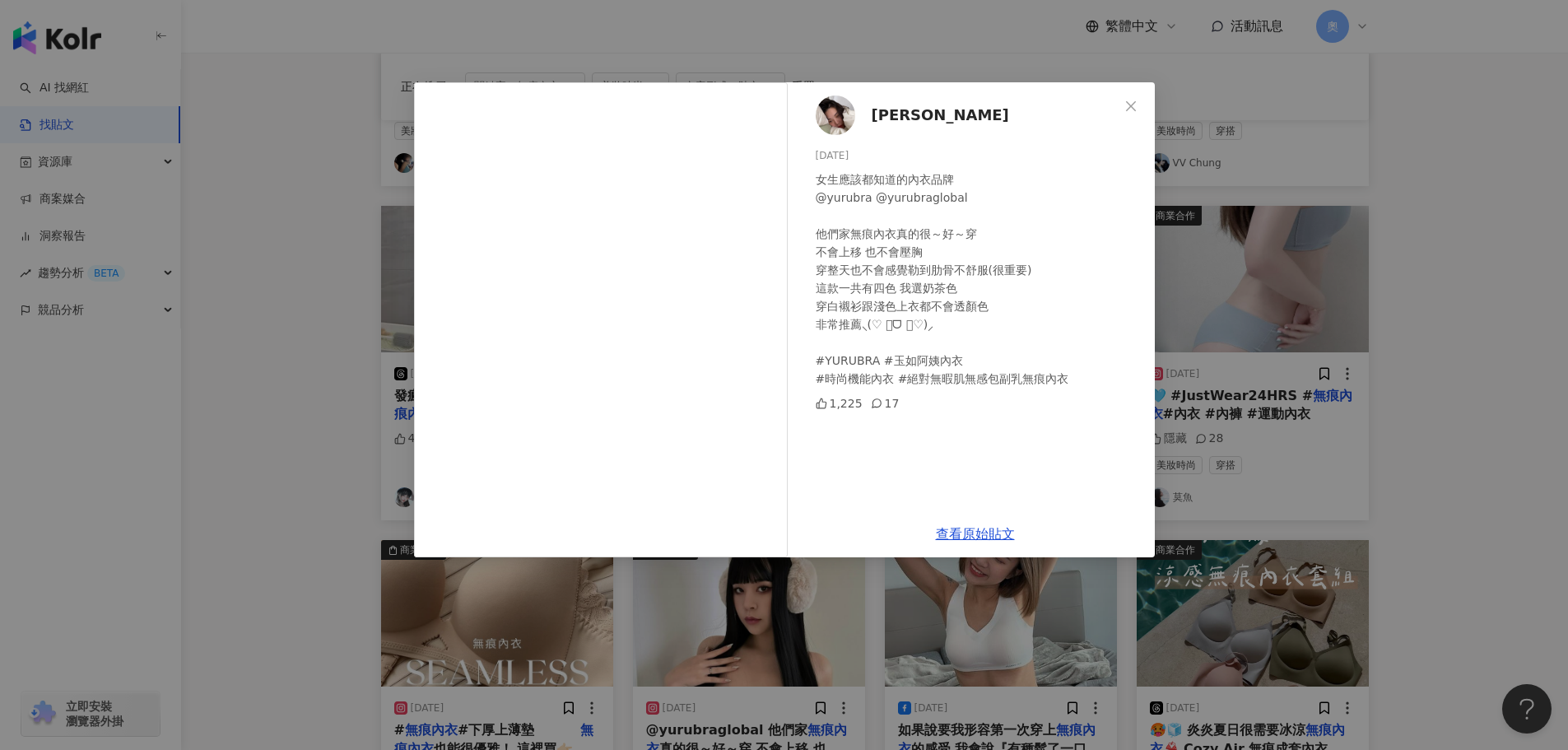
click at [872, 114] on span "[PERSON_NAME]" at bounding box center [940, 115] width 138 height 23
click at [1122, 105] on span "Close" at bounding box center [1132, 106] width 33 height 13
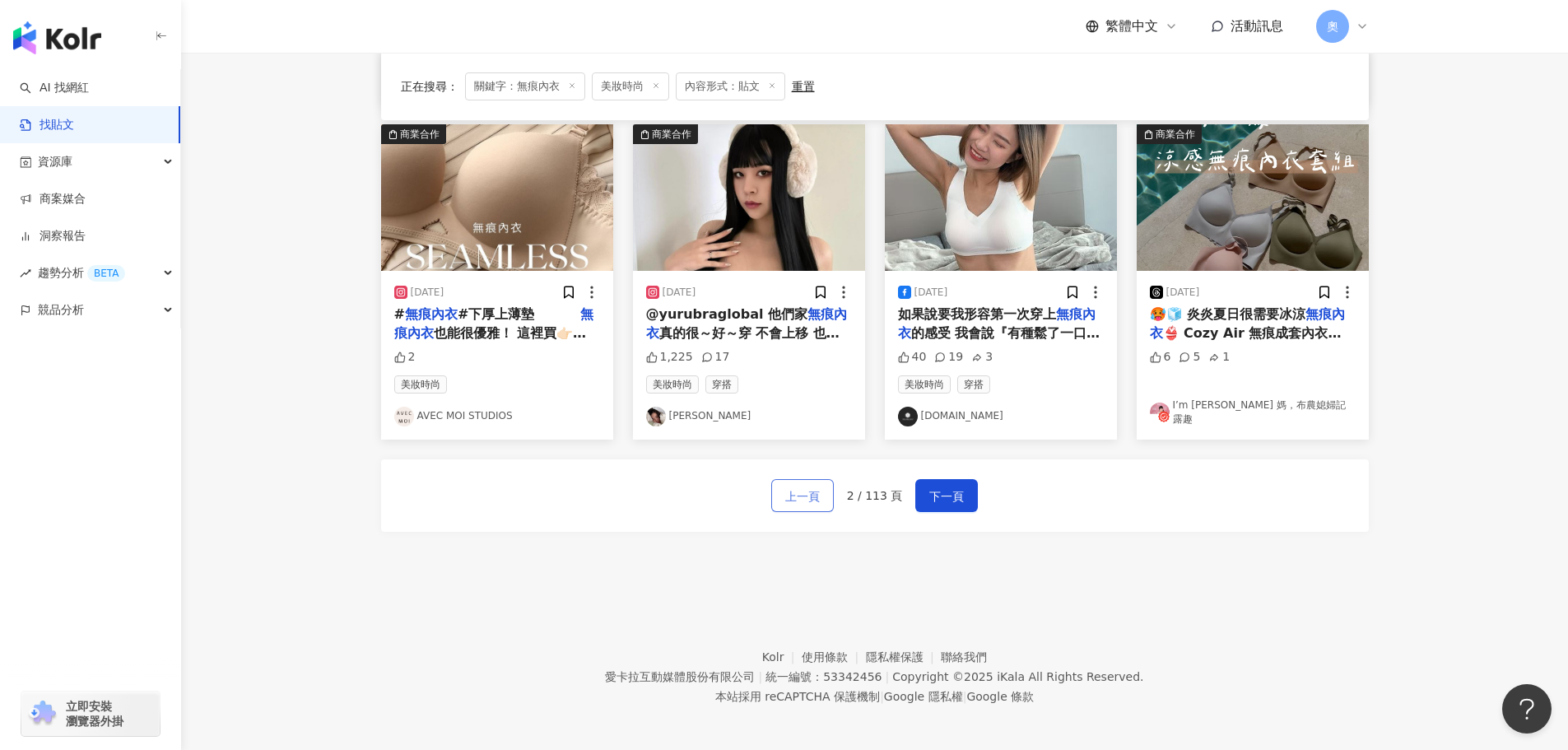
scroll to position [833, 0]
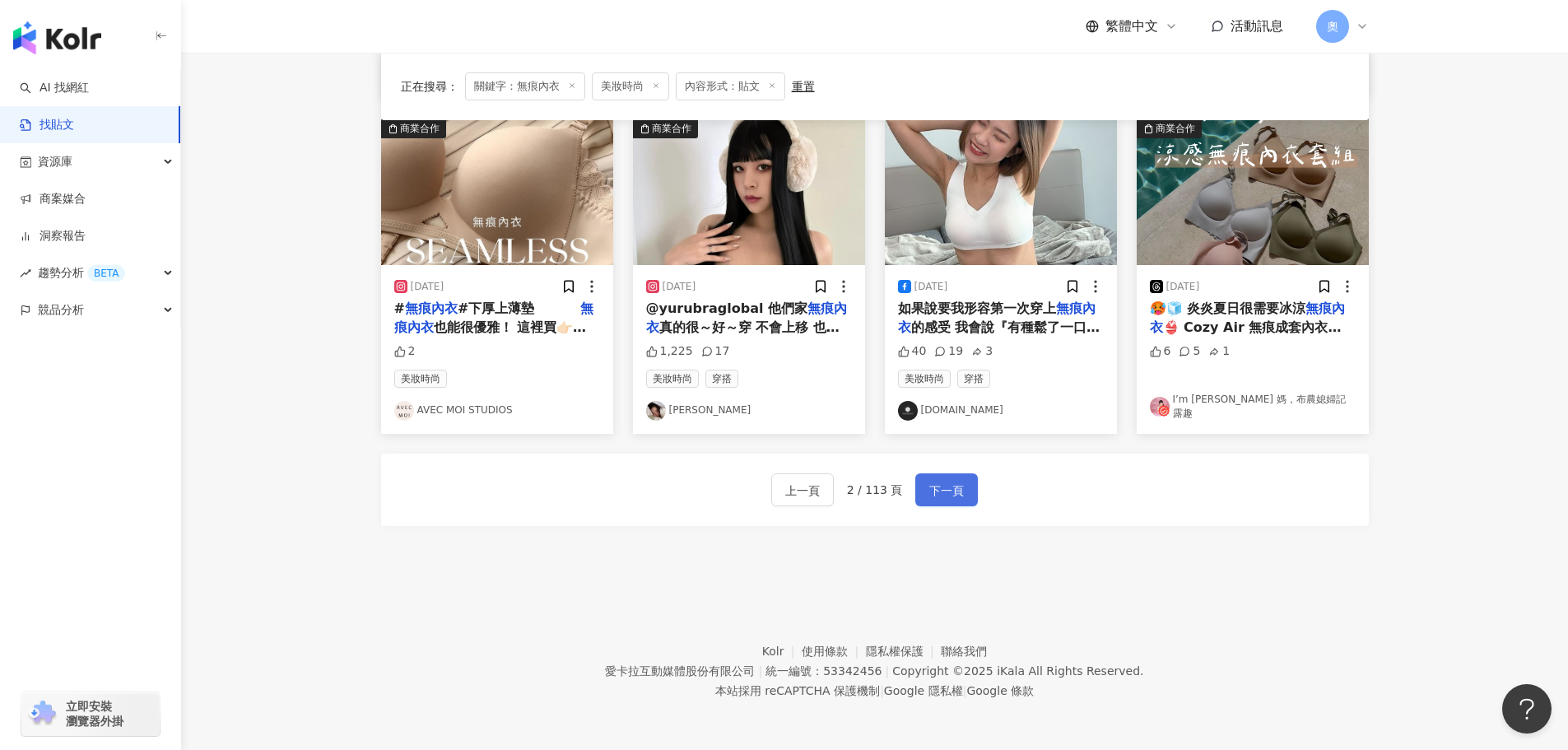
click at [921, 487] on button "下一頁" at bounding box center [947, 490] width 63 height 33
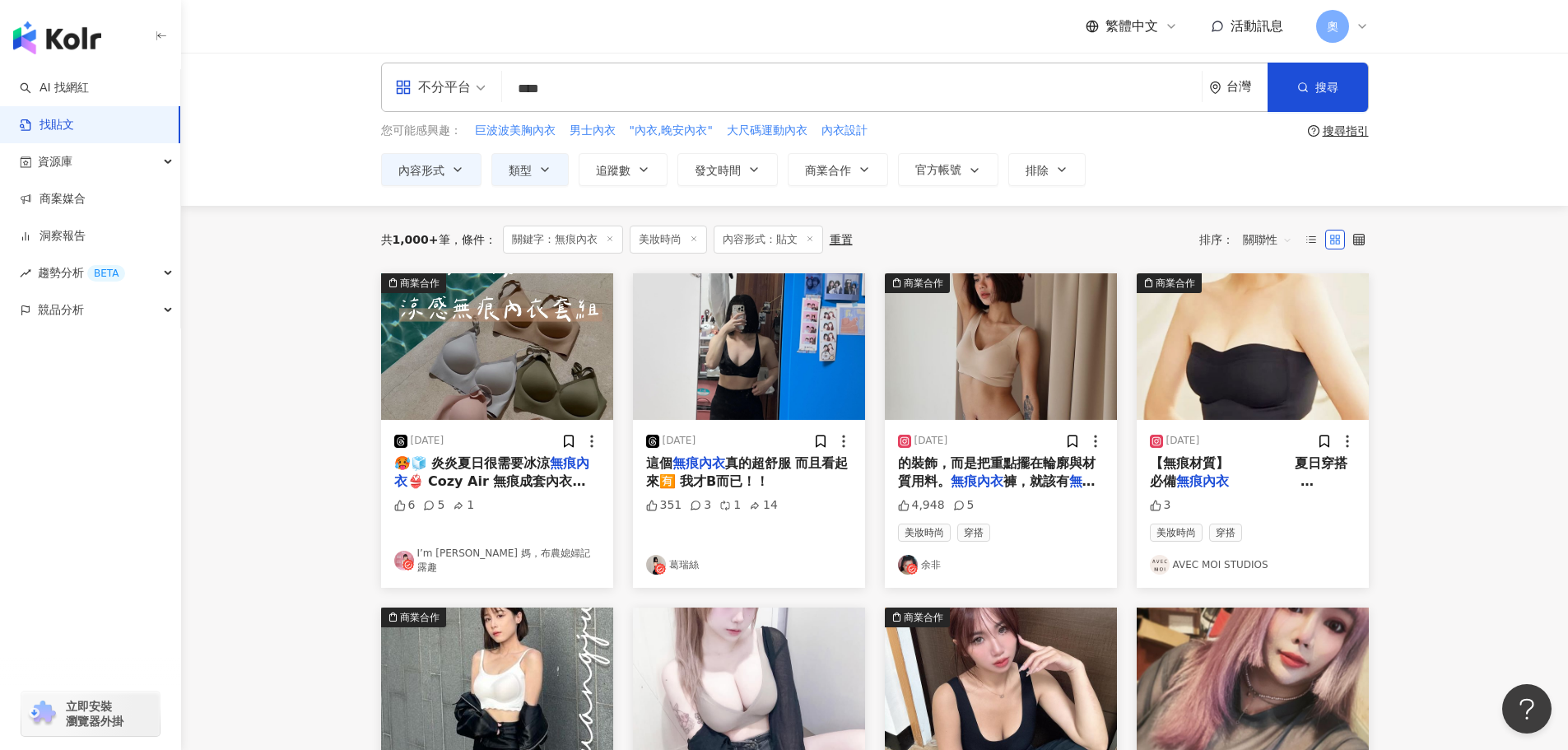
scroll to position [0, 0]
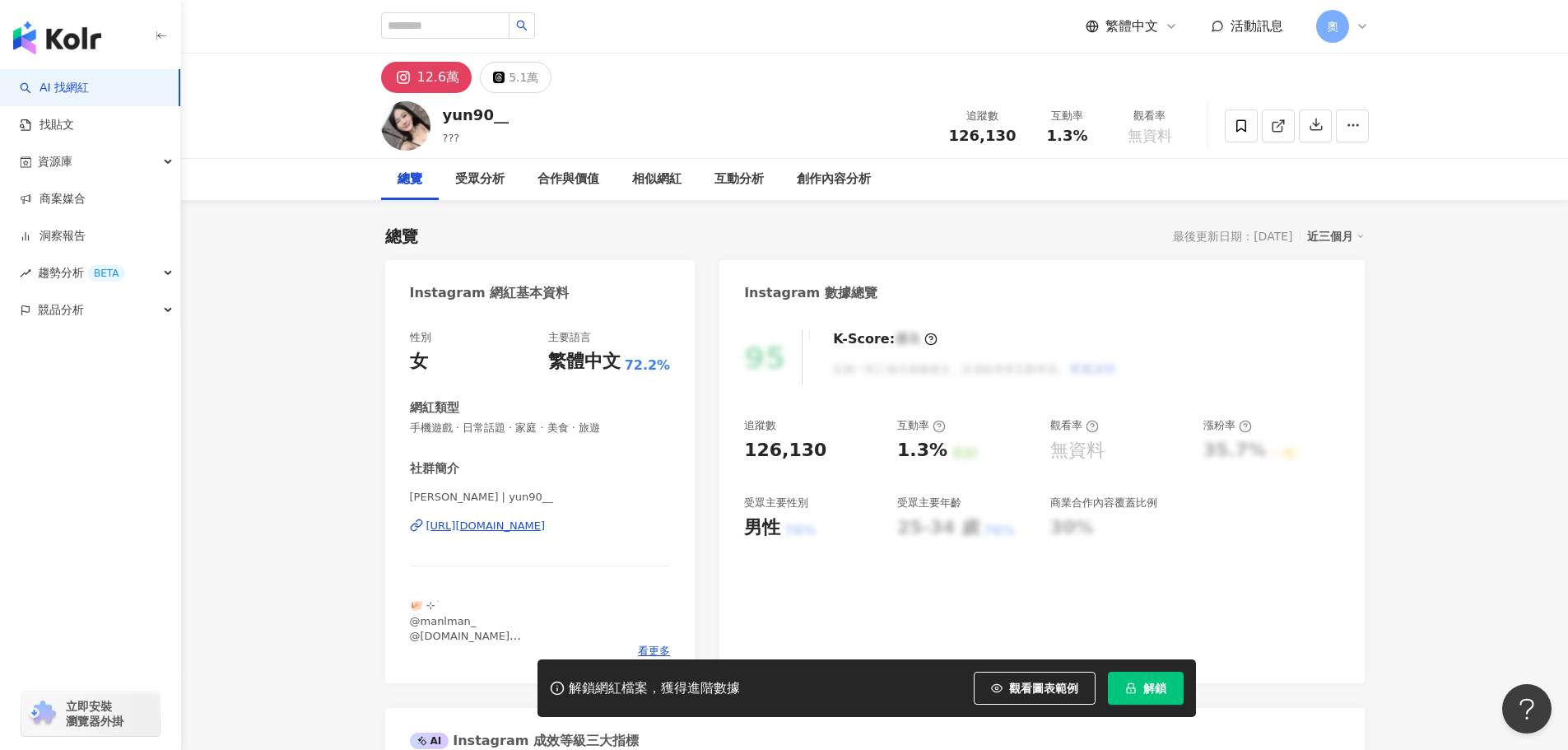
click at [498, 529] on div "https://www.instagram.com/yun90__/" at bounding box center [486, 526] width 119 height 15
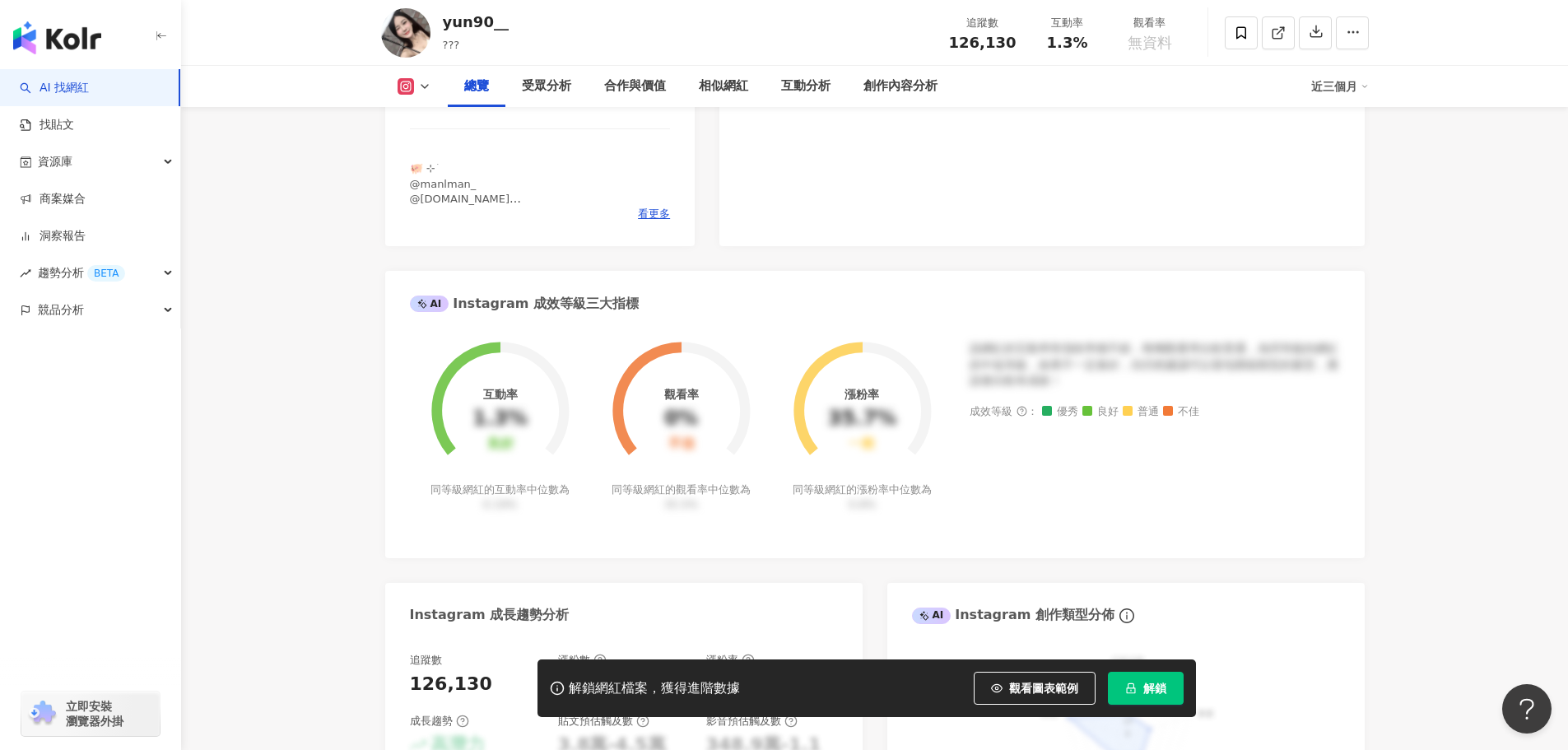
scroll to position [412, 0]
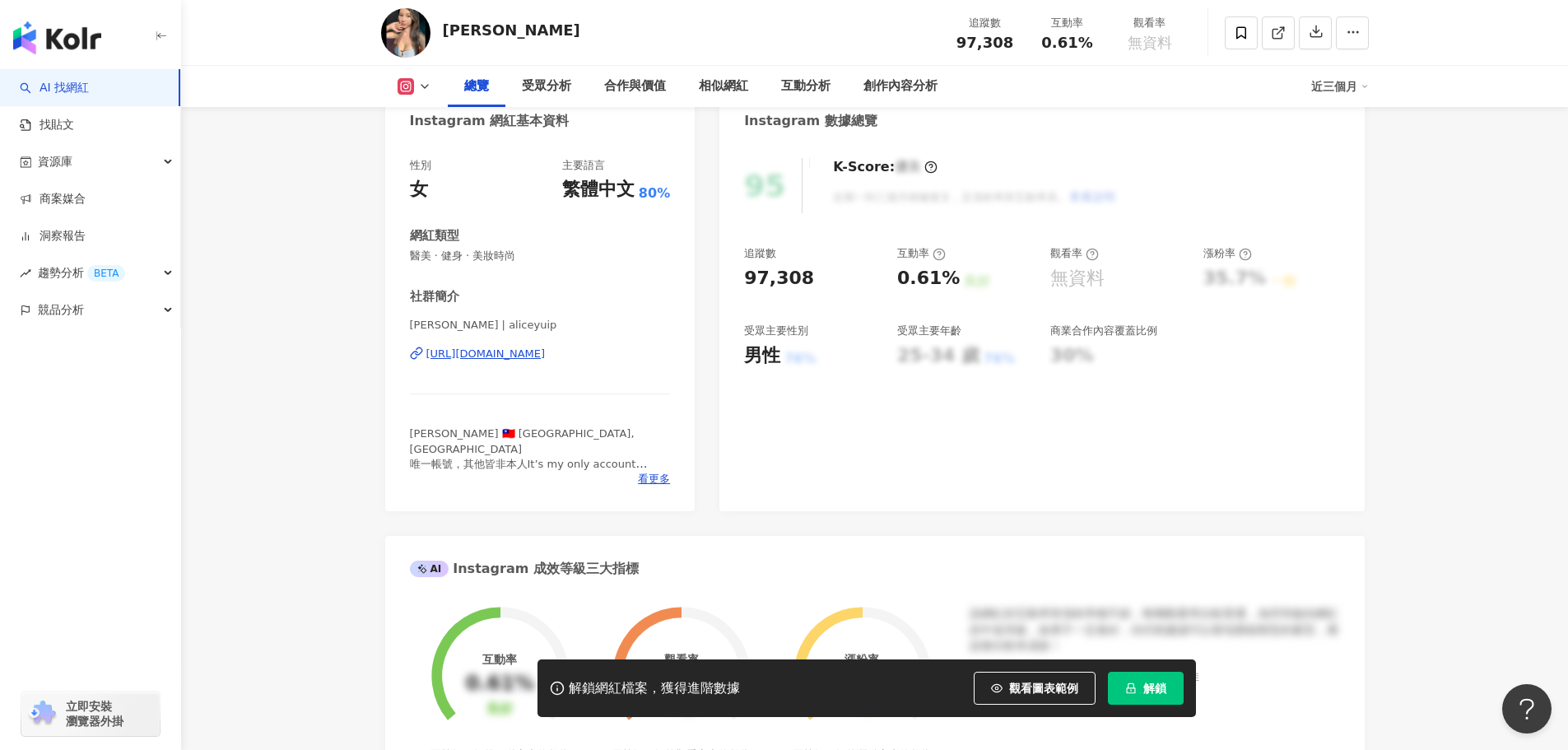
scroll to position [165, 0]
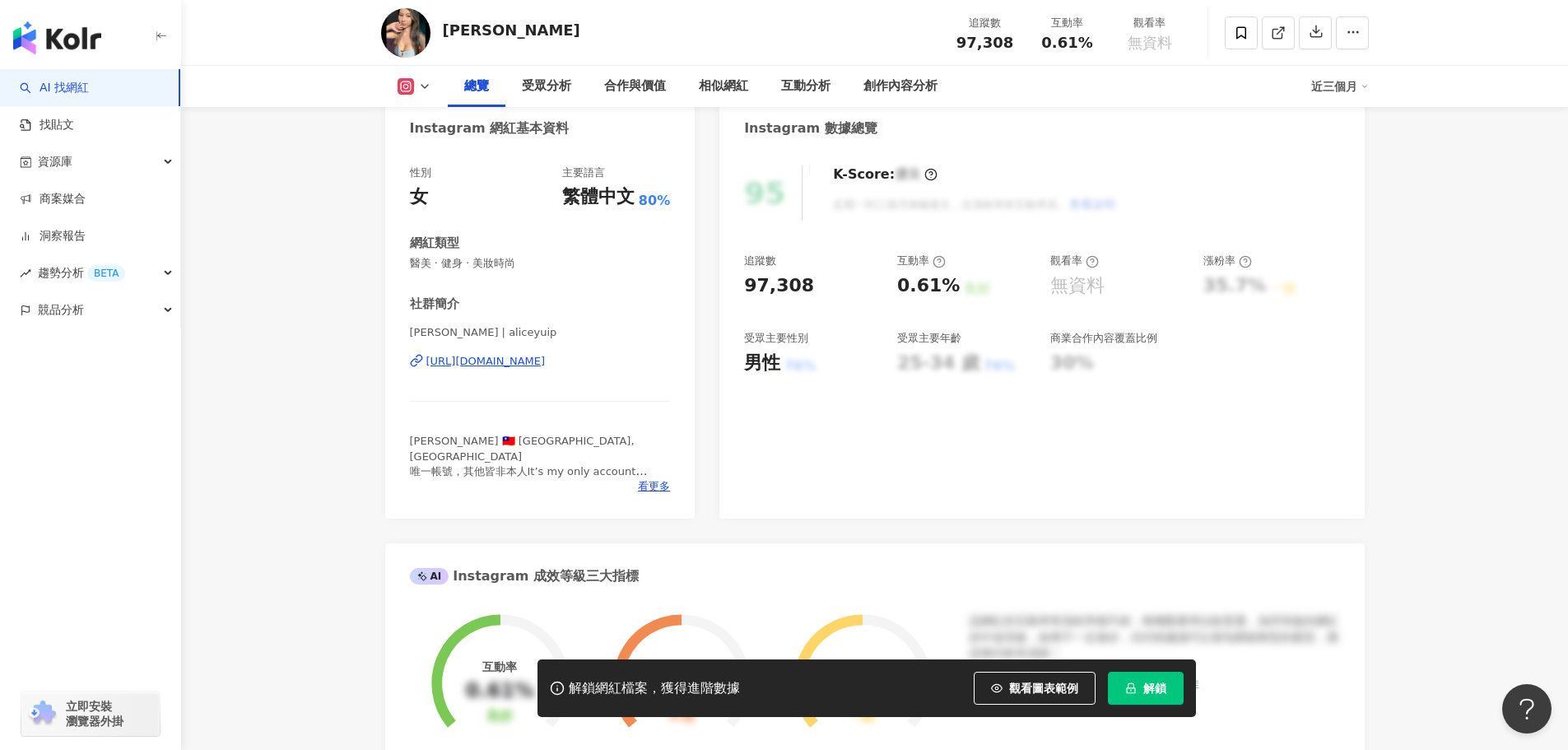
click at [546, 359] on div "https://www.instagram.com/aliceyuip/" at bounding box center [486, 361] width 119 height 15
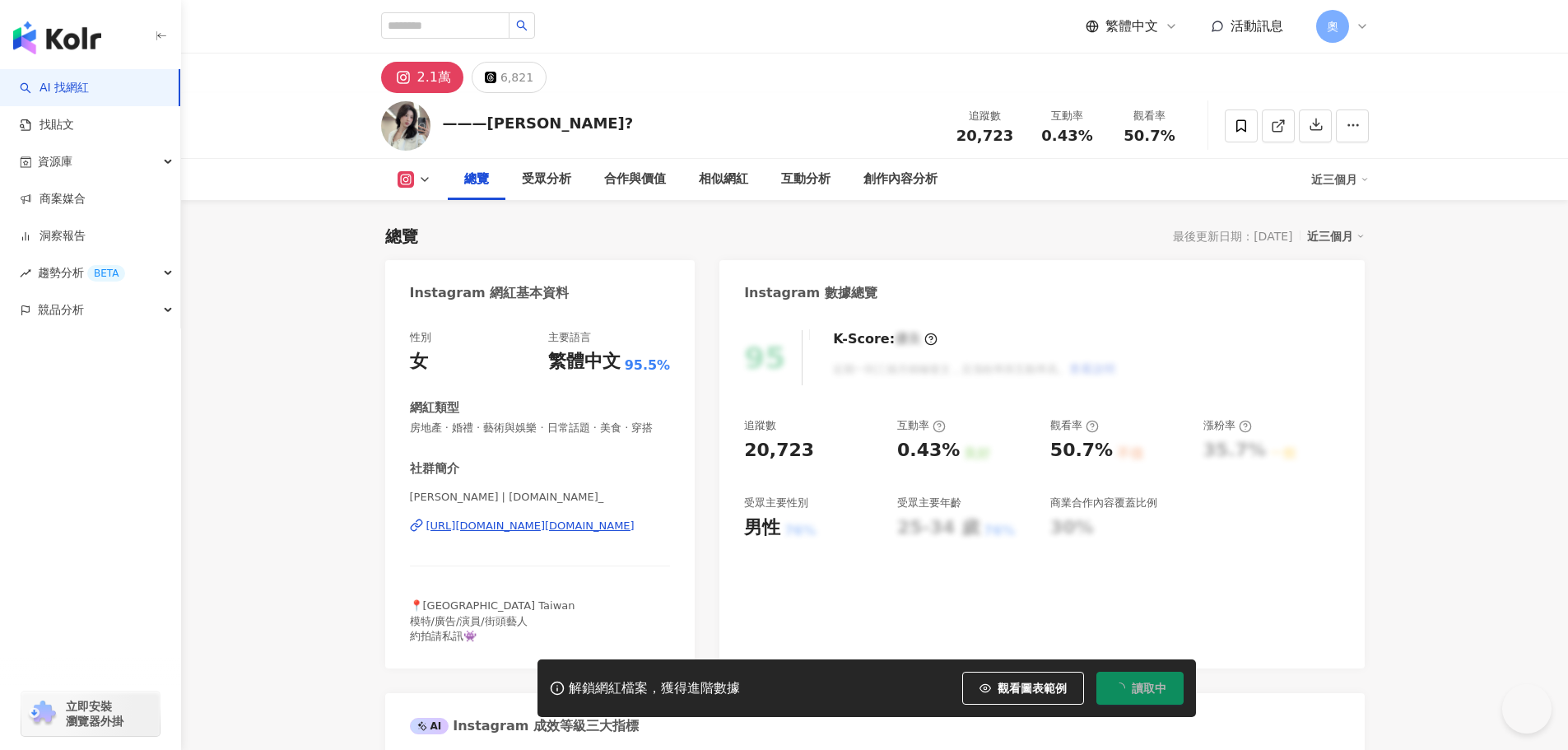
click at [490, 533] on div "https://www.instagram.com/hsin.cc_/" at bounding box center [530, 526] width 208 height 15
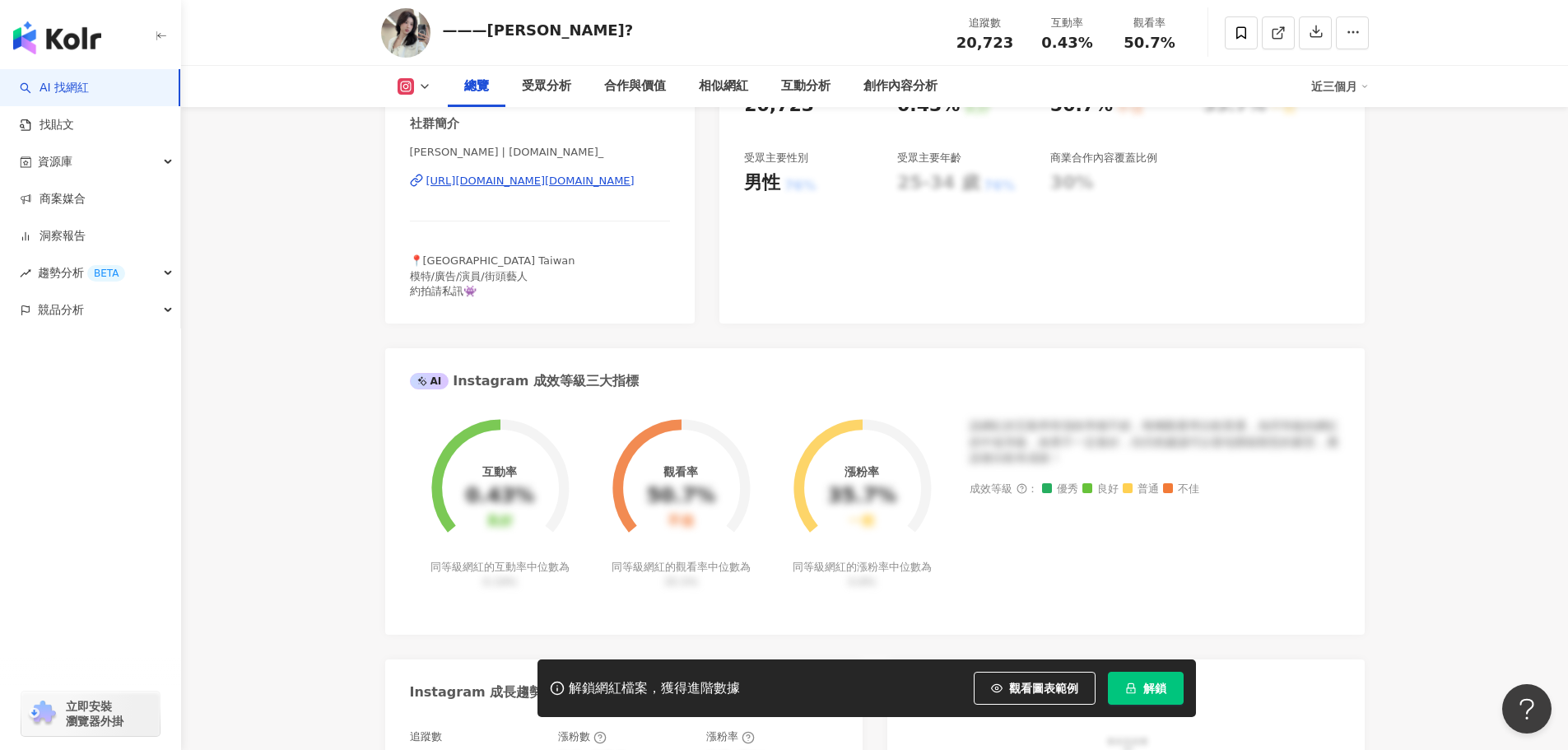
scroll to position [329, 0]
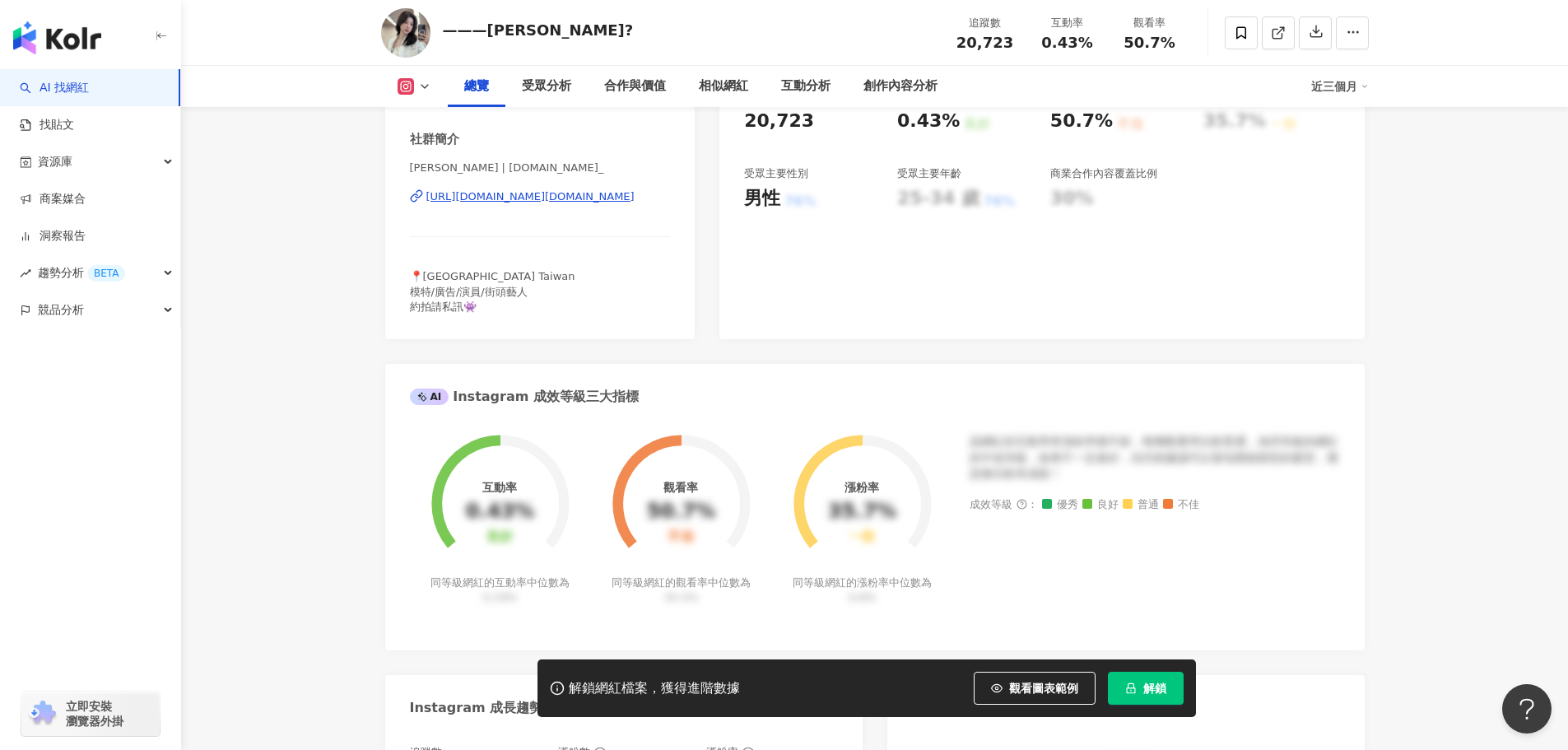
click at [526, 204] on div "https://www.instagram.com/hsin.cc_/" at bounding box center [530, 197] width 208 height 15
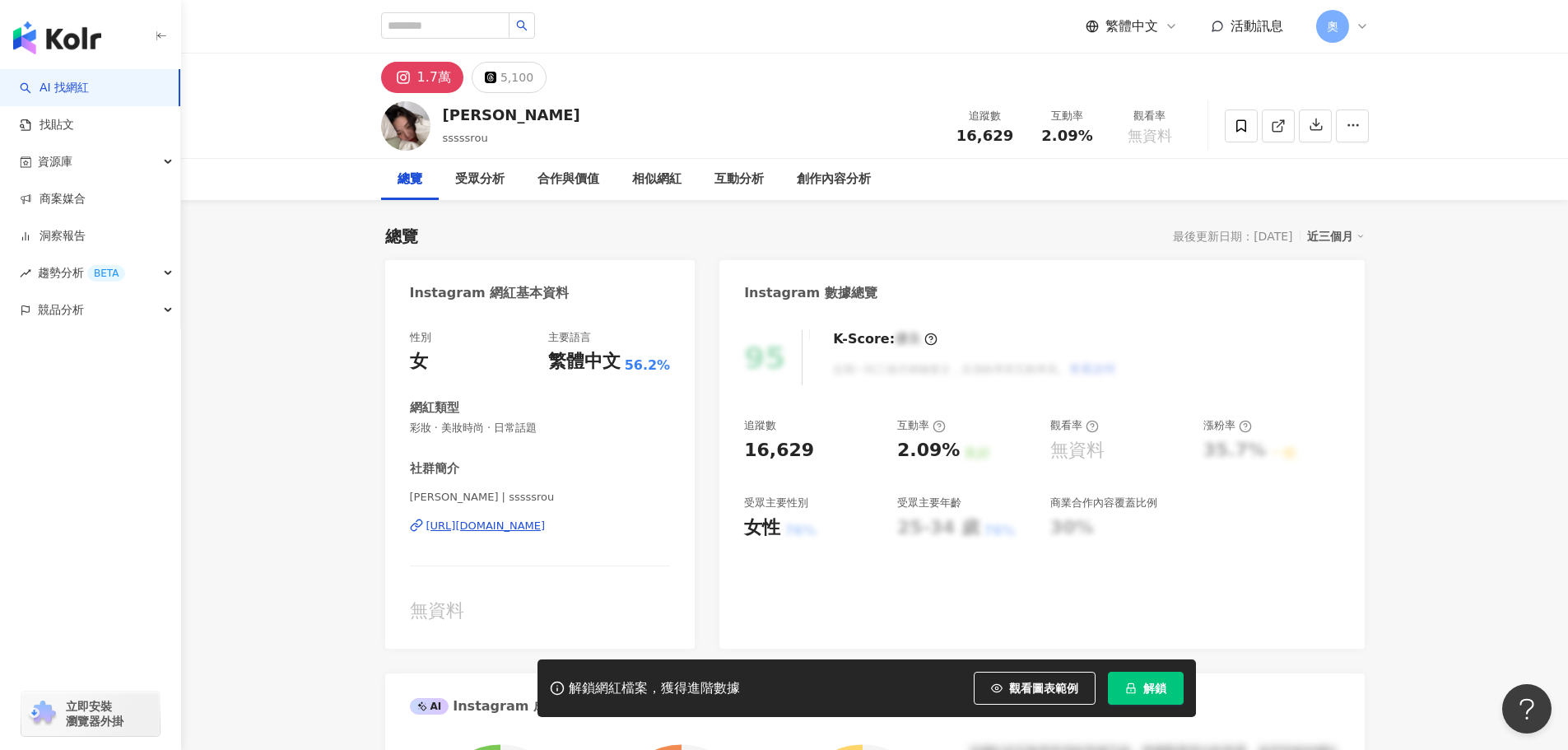
click at [546, 524] on div "[URL][DOMAIN_NAME]" at bounding box center [486, 526] width 119 height 15
